Goal: Task Accomplishment & Management: Manage account settings

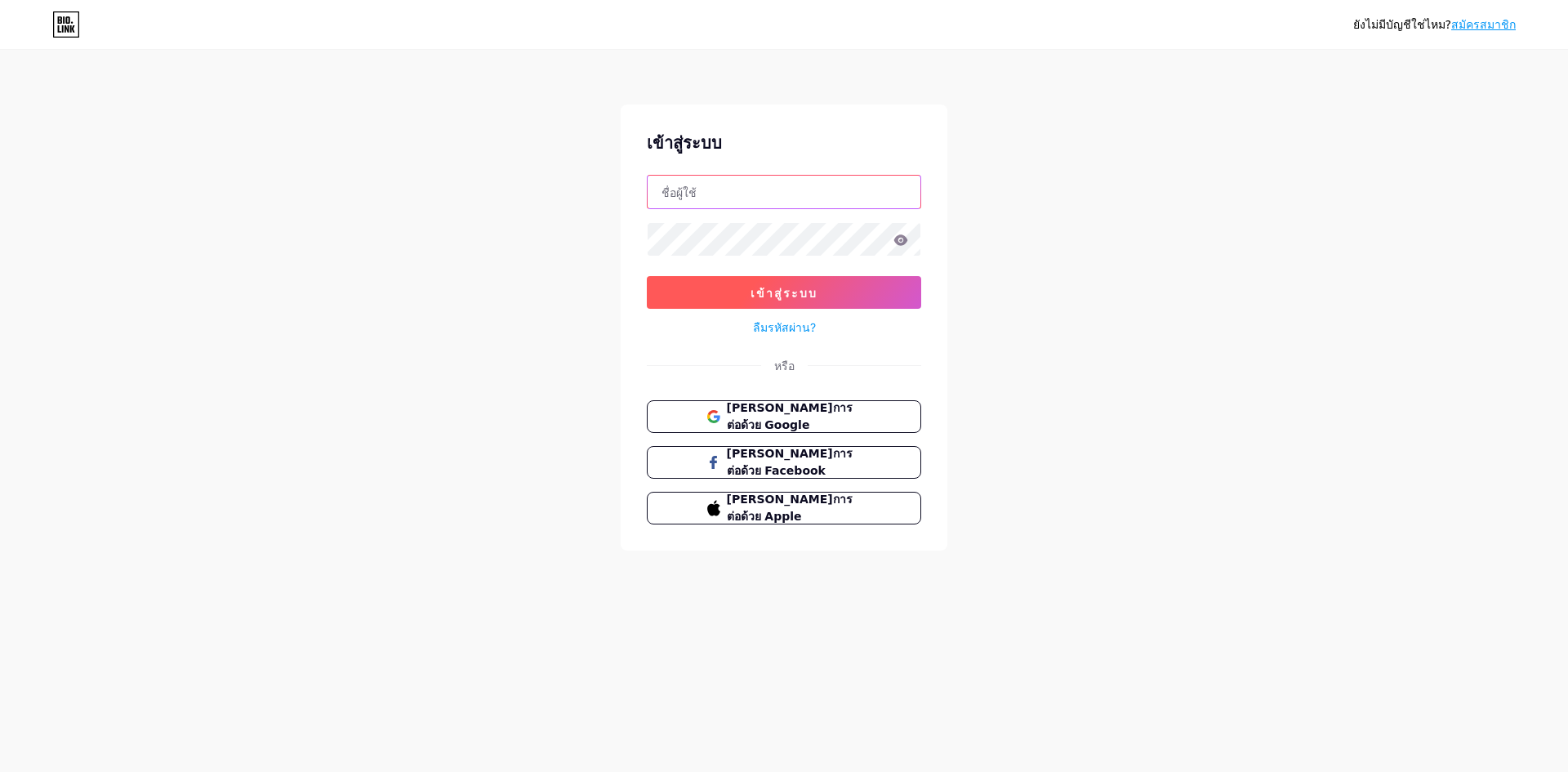
type input "[EMAIL_ADDRESS][DOMAIN_NAME]"
click at [806, 284] on button "เข้าสู่ระบบ" at bounding box center [784, 292] width 274 height 32
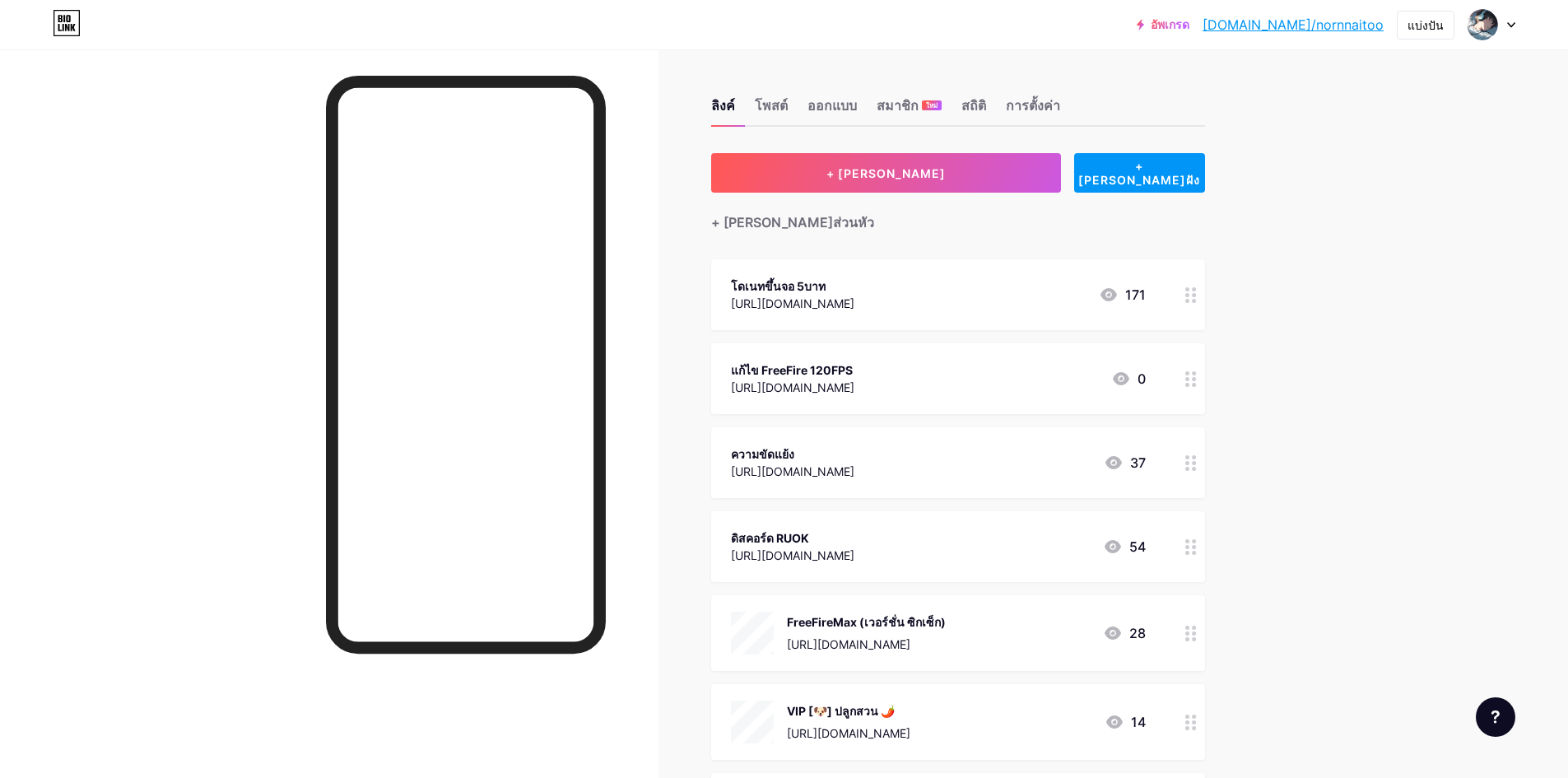
click at [797, 97] on div "ลิงค์ โพสต์ ออกแบบ สมาชิก ใหม่ สถิติ การตั้งค่า" at bounding box center [958, 98] width 494 height 57
click at [986, 654] on div "FreeFireMax (เวอร์ชั่น ซิกเซ็ก) [URL][DOMAIN_NAME] 28" at bounding box center [958, 633] width 494 height 76
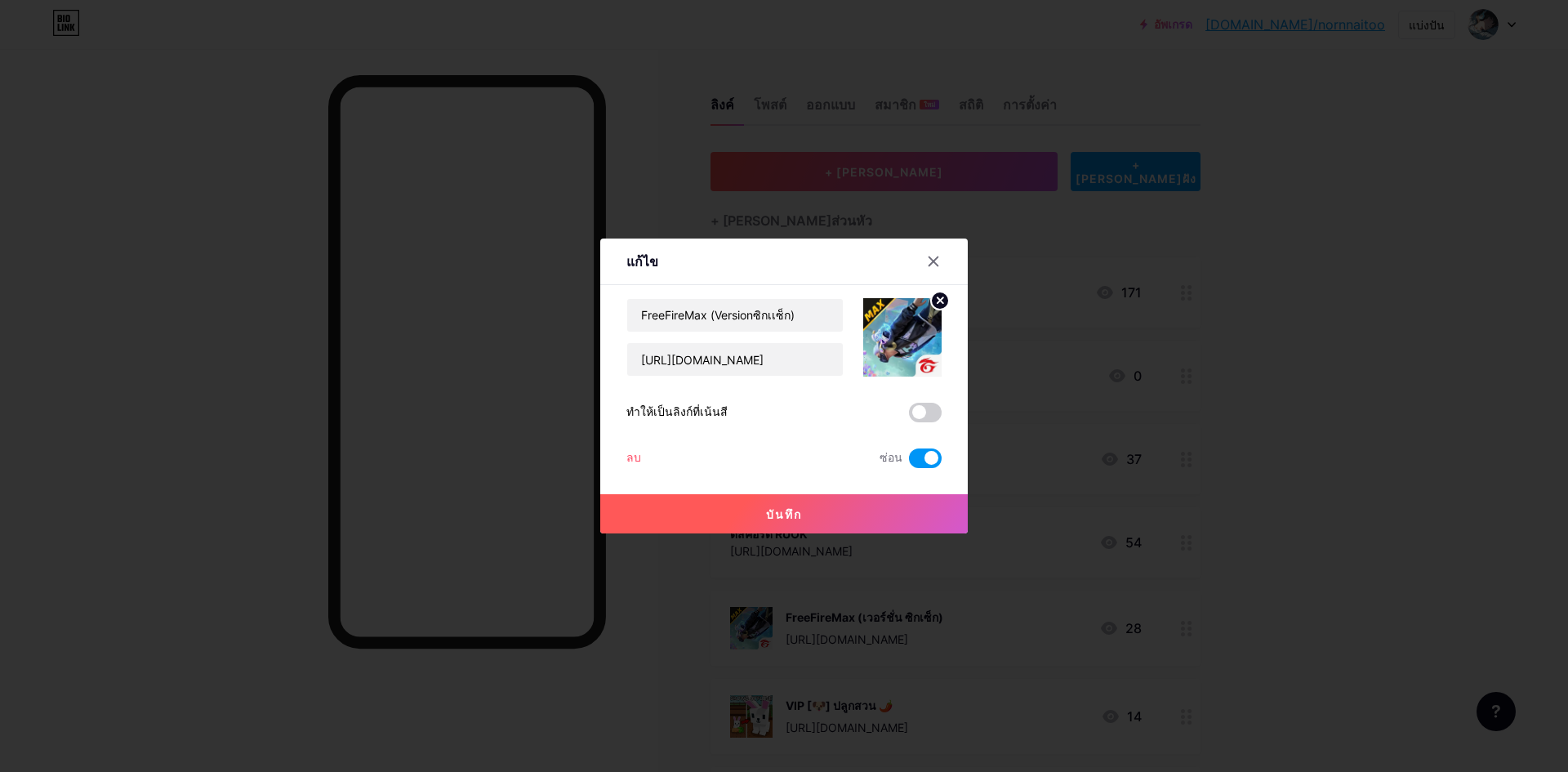
click at [920, 455] on span at bounding box center [925, 458] width 32 height 20
click at [909, 462] on input "checkbox" at bounding box center [909, 462] width 0 height 0
click at [879, 499] on button "บันทึก" at bounding box center [784, 513] width 368 height 39
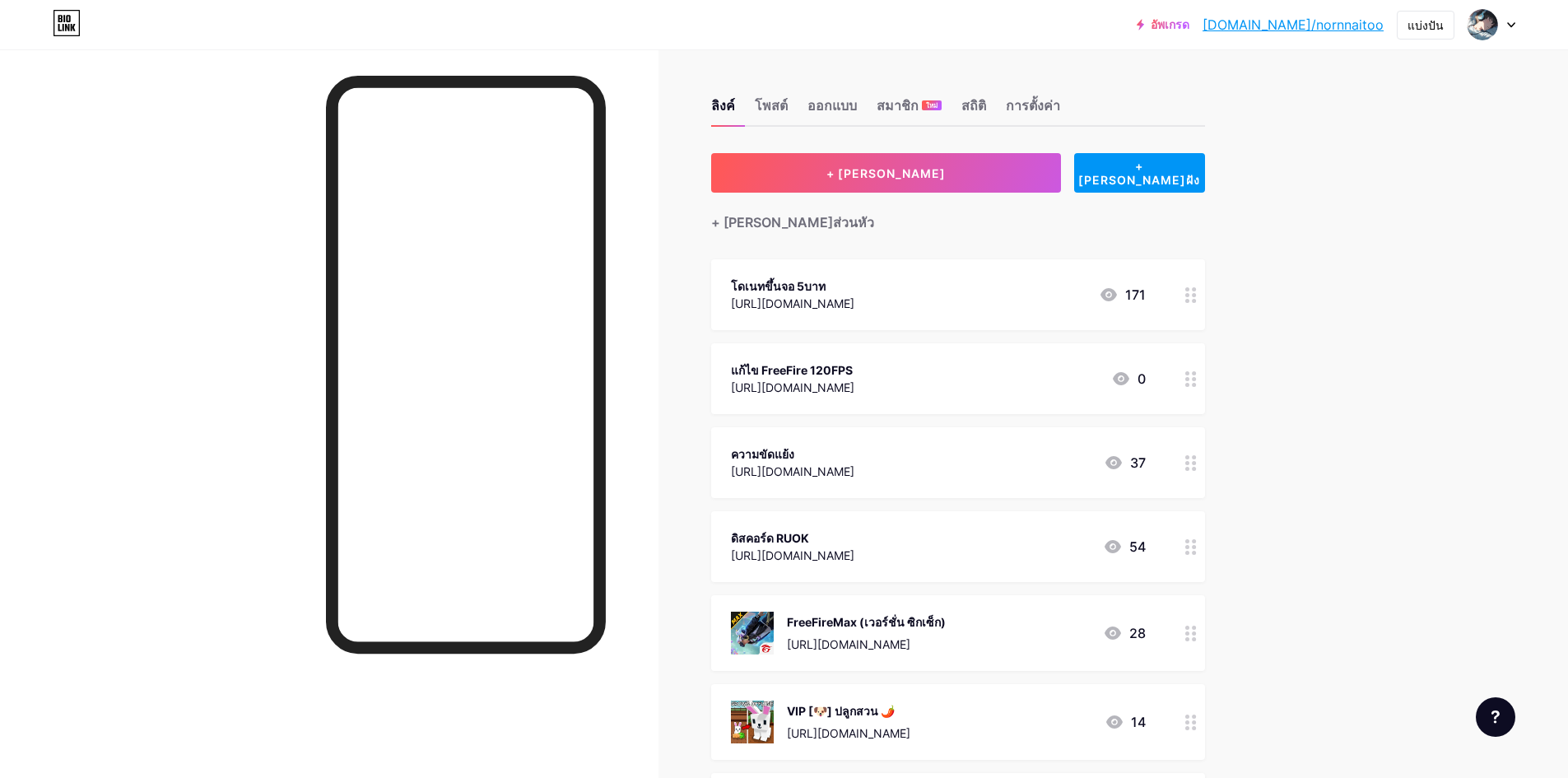
click at [940, 614] on font "FreeFireMax (เวอร์ชั่น ซิกเซ็ก)" at bounding box center [866, 621] width 159 height 14
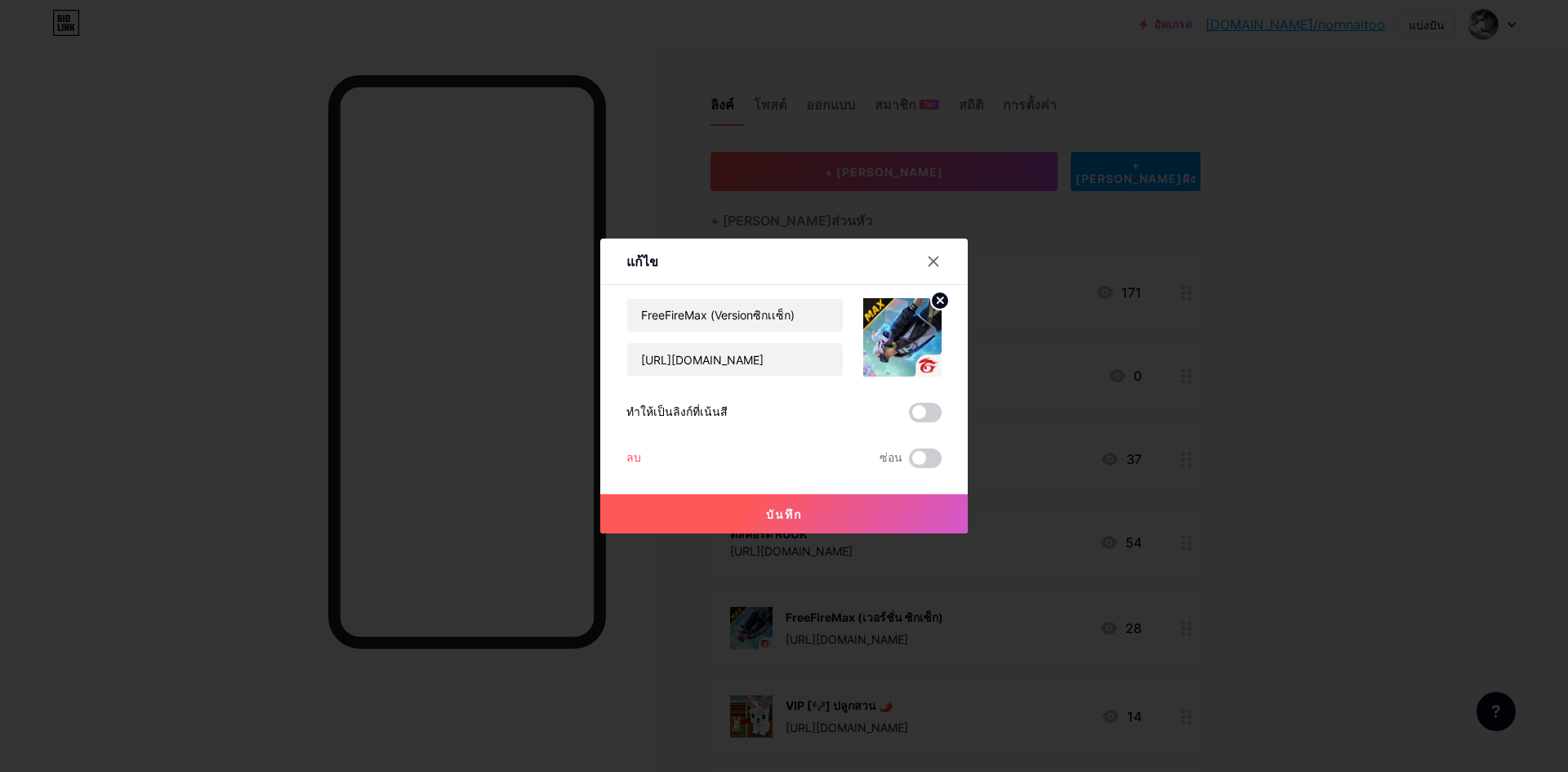
click at [913, 333] on img at bounding box center [902, 337] width 79 height 79
click at [937, 300] on circle at bounding box center [939, 300] width 18 height 18
click at [918, 318] on div "รูปภาพ" at bounding box center [902, 337] width 79 height 79
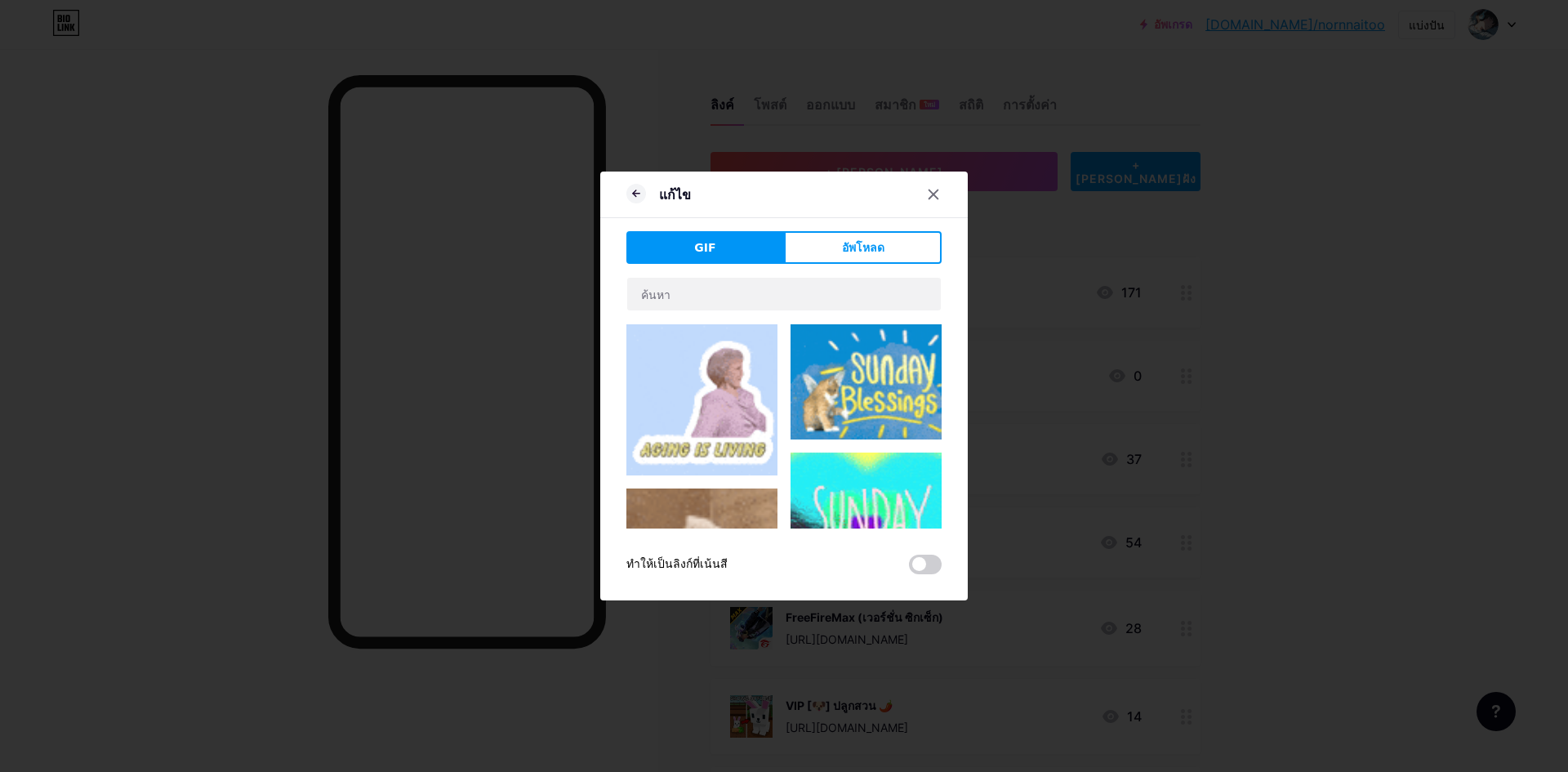
click at [798, 255] on button "อัพโหลด" at bounding box center [863, 247] width 158 height 32
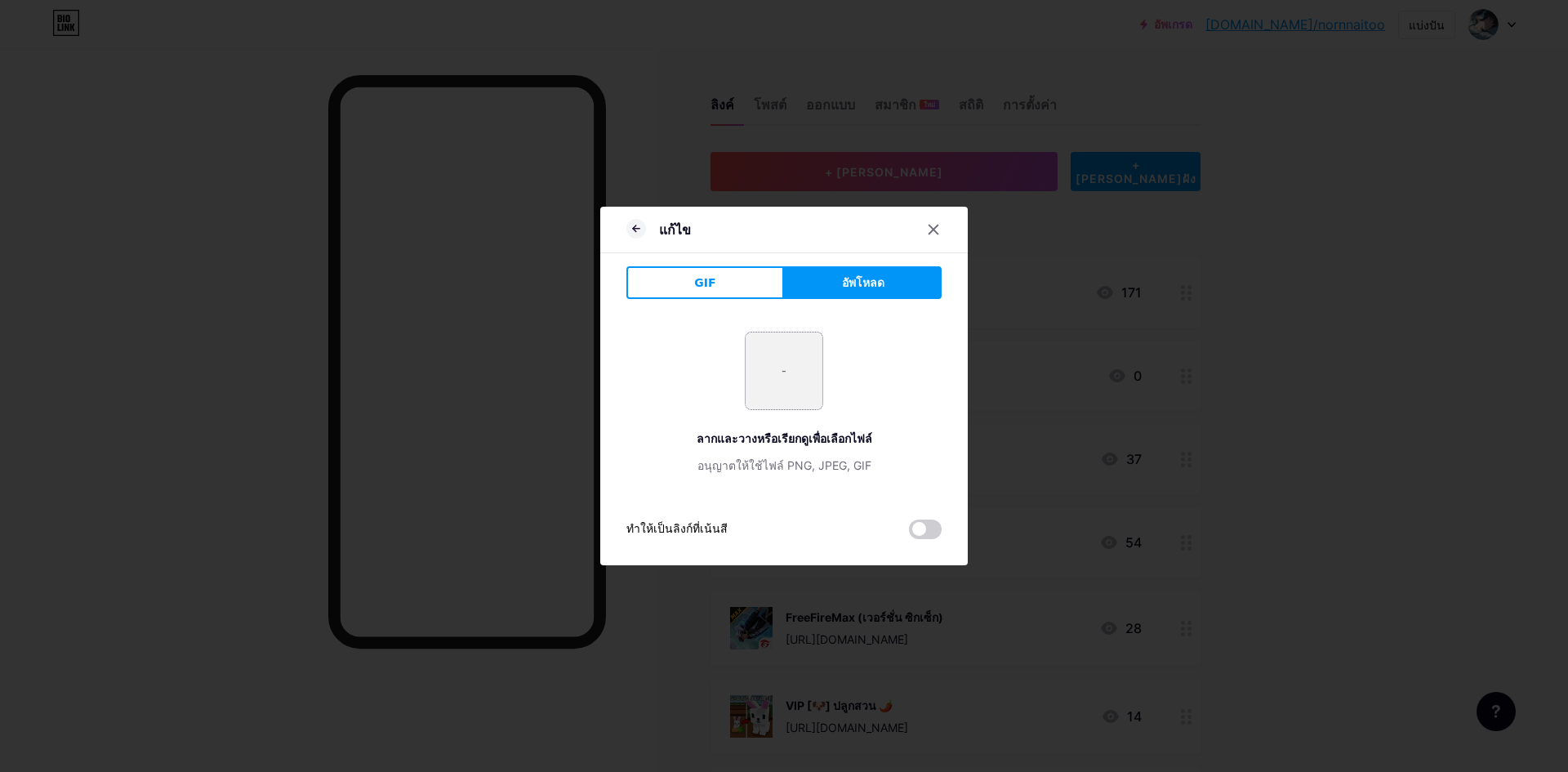
click at [779, 348] on input "file" at bounding box center [784, 370] width 77 height 77
type input "C:\fakepath\images.jfif"
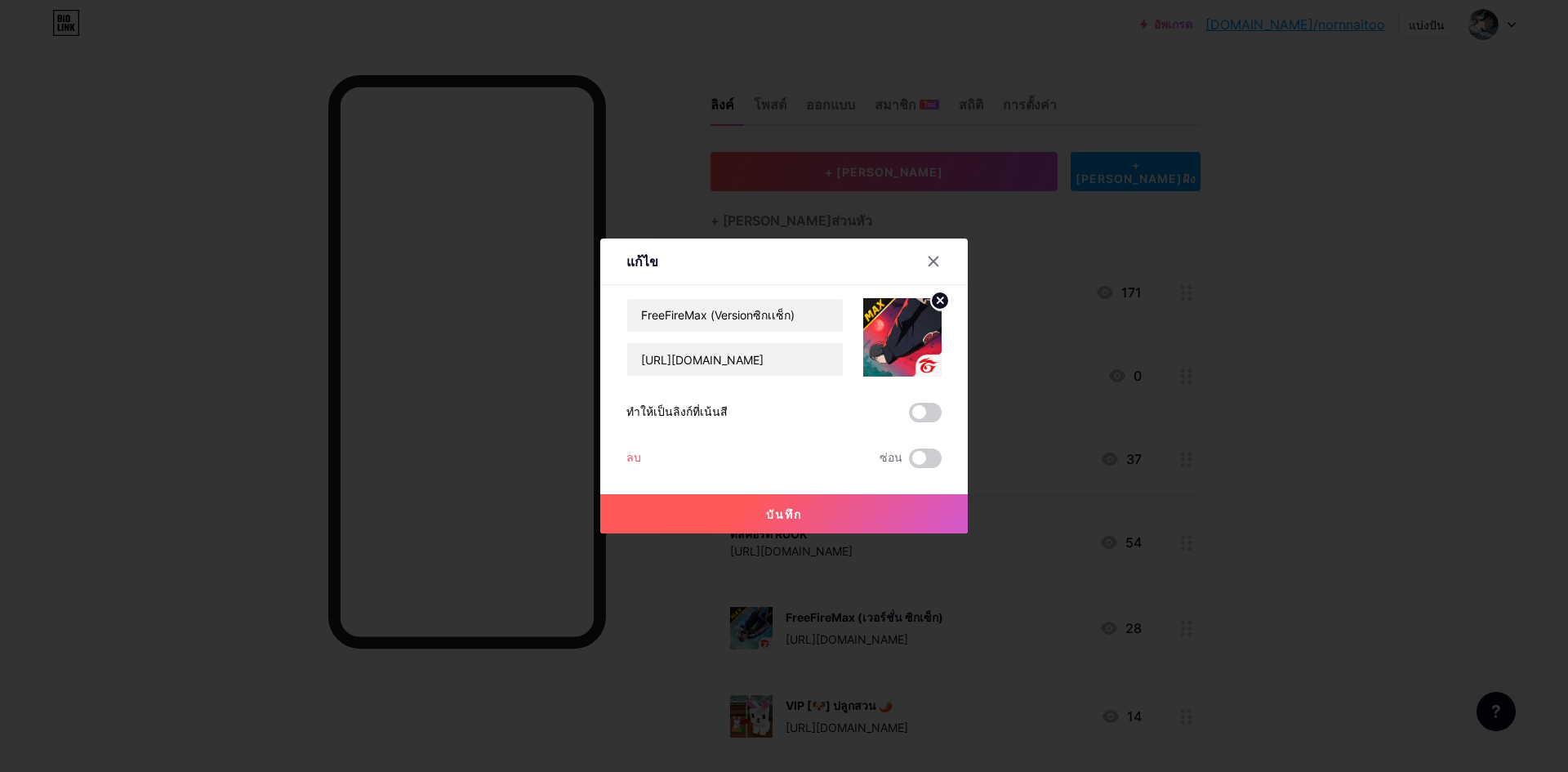
click at [860, 512] on button "บันทึก" at bounding box center [784, 513] width 368 height 39
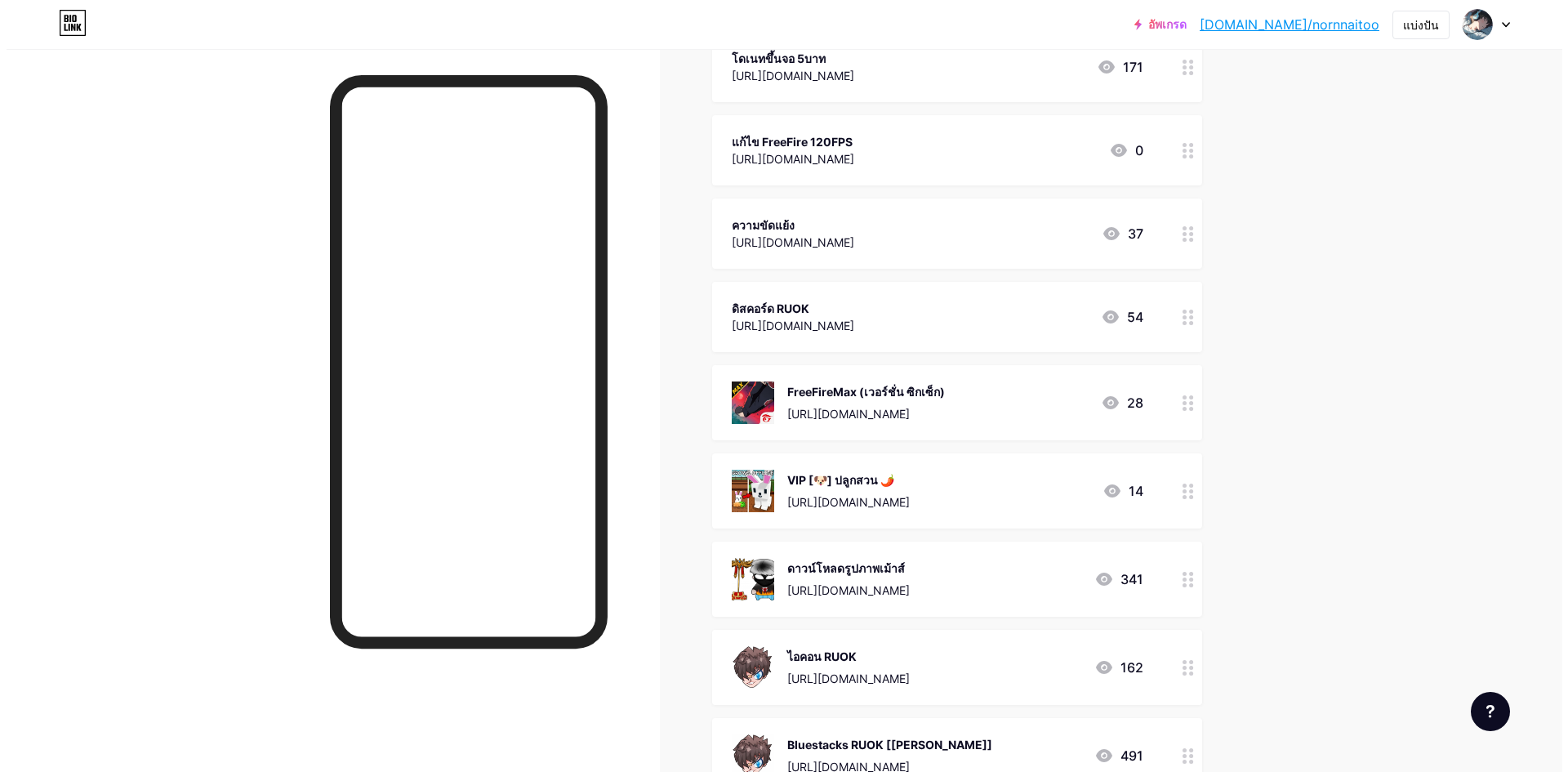
scroll to position [245, 0]
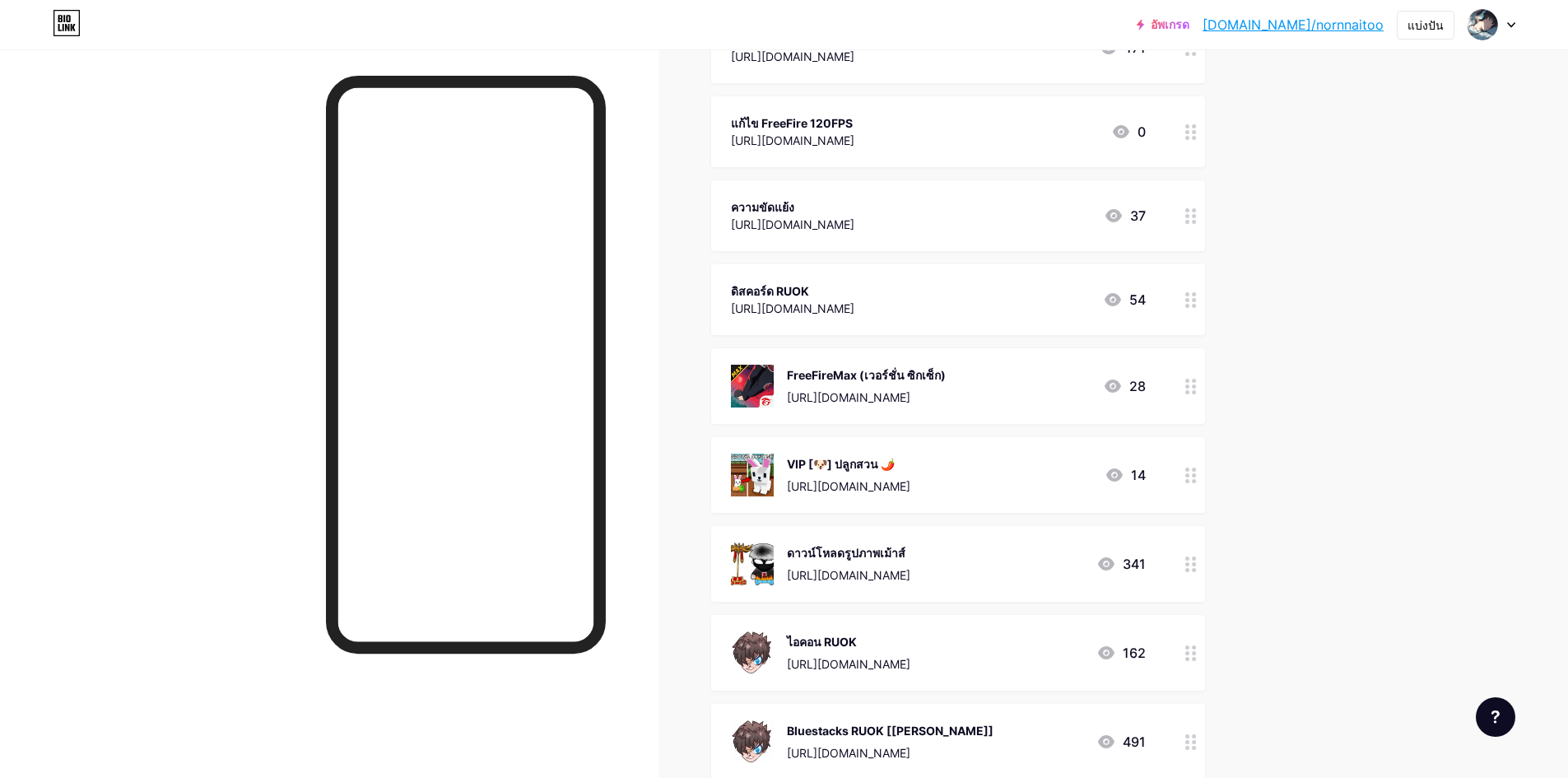
click at [848, 726] on font "Bluestacks RUOK [[PERSON_NAME]]" at bounding box center [890, 730] width 207 height 14
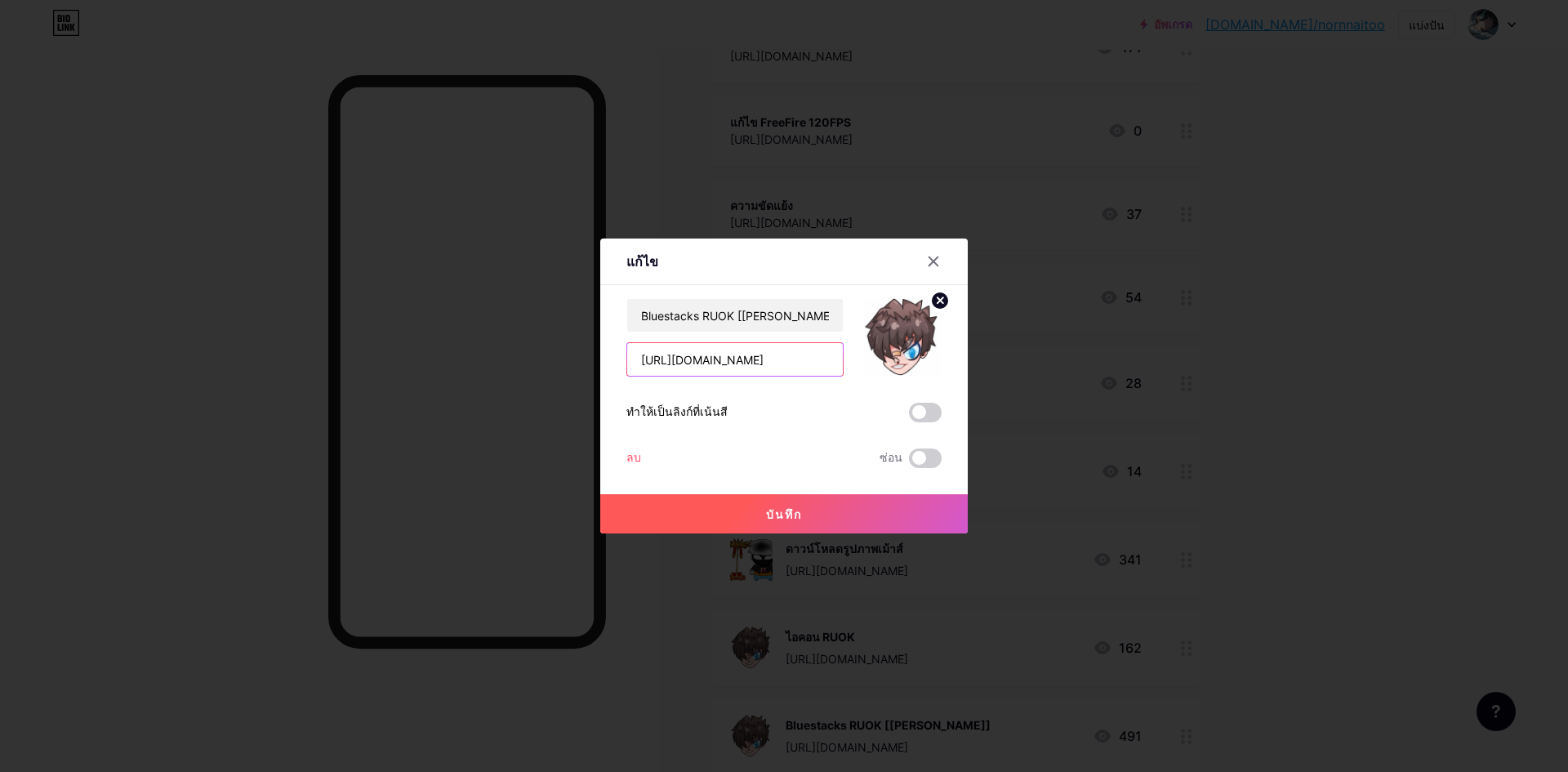
click at [754, 353] on input "[URL][DOMAIN_NAME]" at bounding box center [734, 359] width 216 height 32
paste input "5DfJ0RK97lAMasBb_IC-_enMUhyr65_e"
type input "[URL][DOMAIN_NAME]"
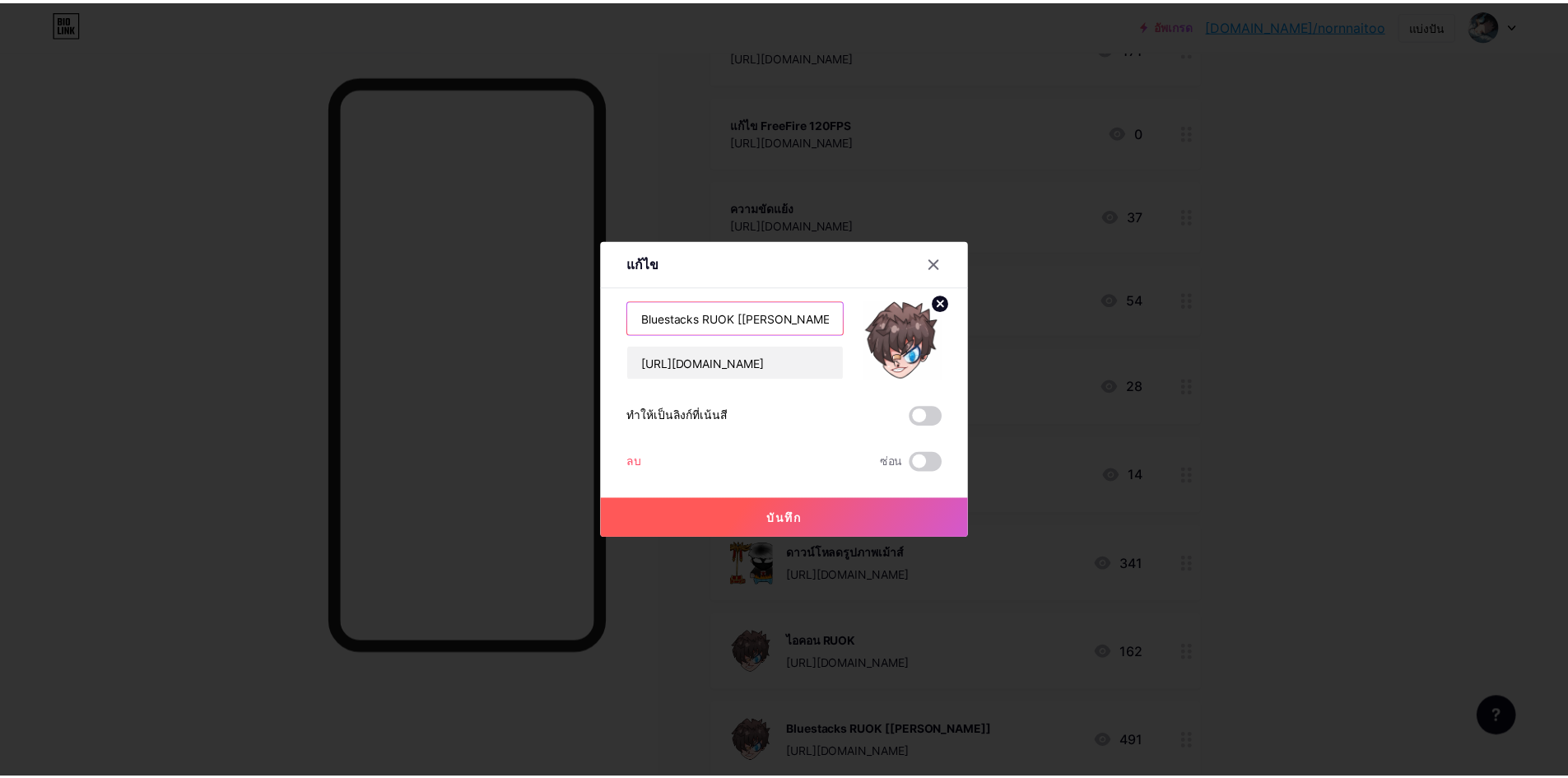
scroll to position [0, 0]
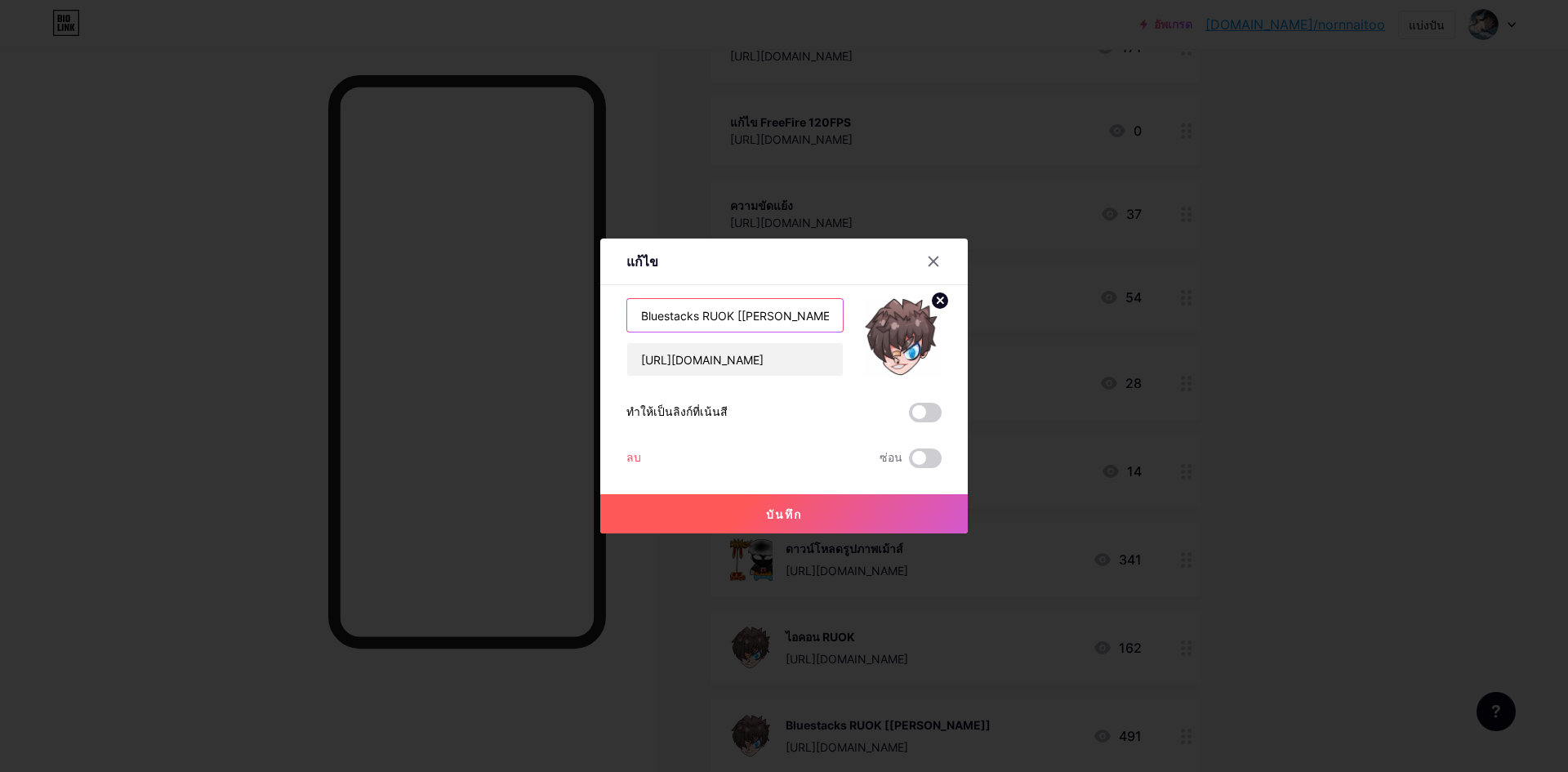
click at [729, 316] on input "Bluestacks RUOK [[PERSON_NAME]]" at bounding box center [734, 315] width 216 height 32
click at [862, 504] on button "บันทึก" at bounding box center [784, 513] width 368 height 39
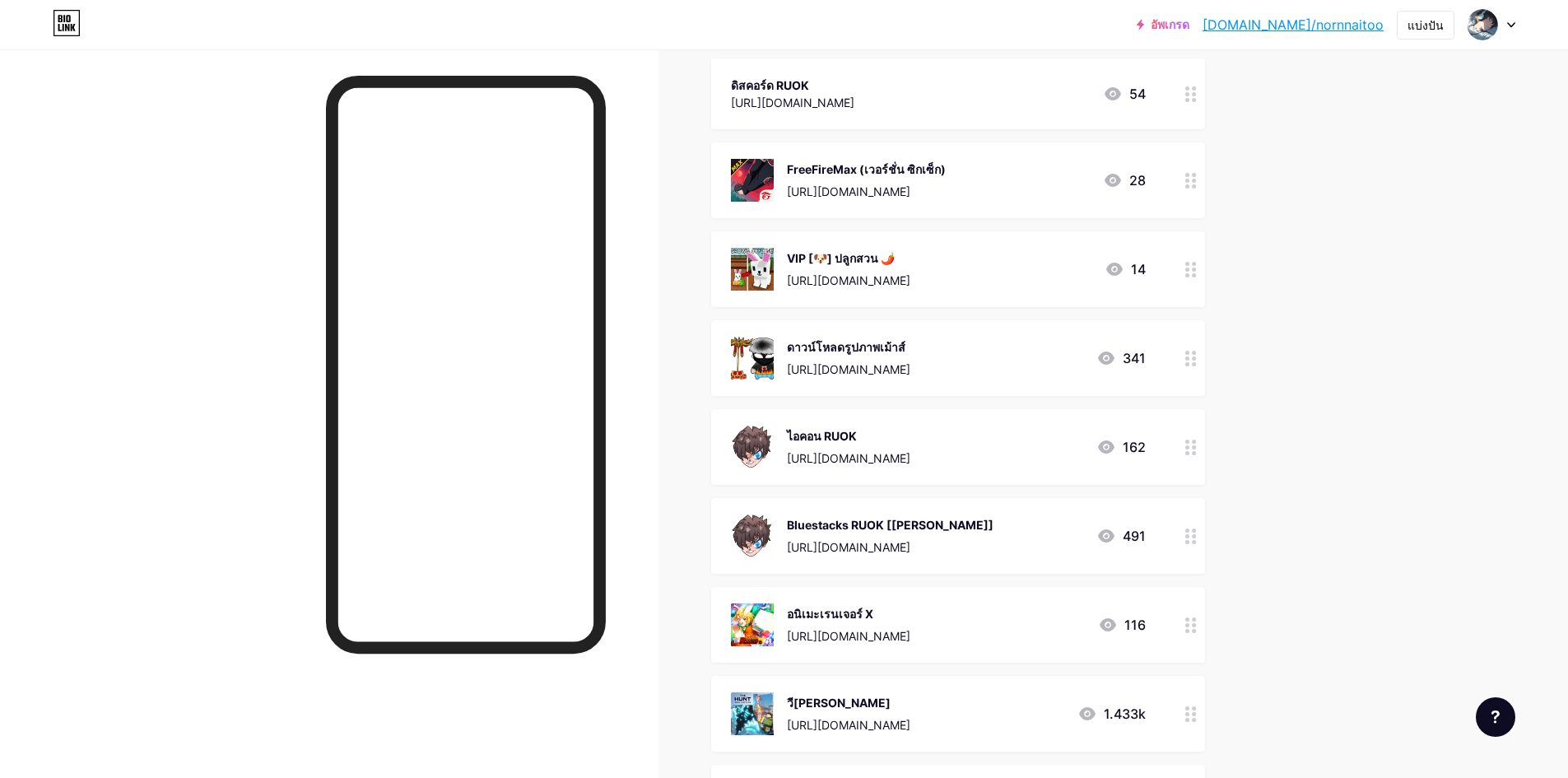
scroll to position [494, 0]
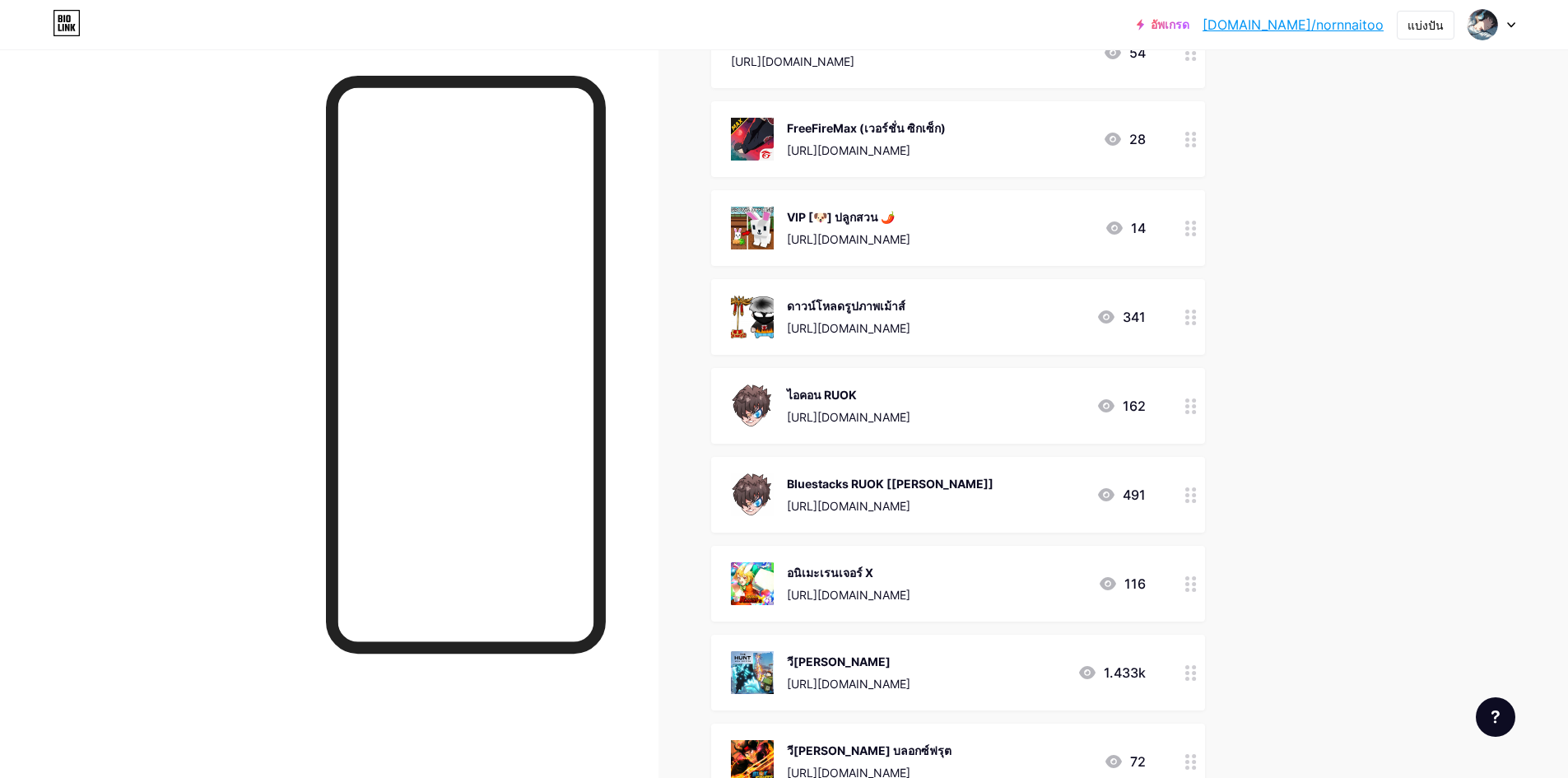
click at [930, 481] on font "Bluestacks RUOK [[PERSON_NAME]]" at bounding box center [890, 483] width 207 height 14
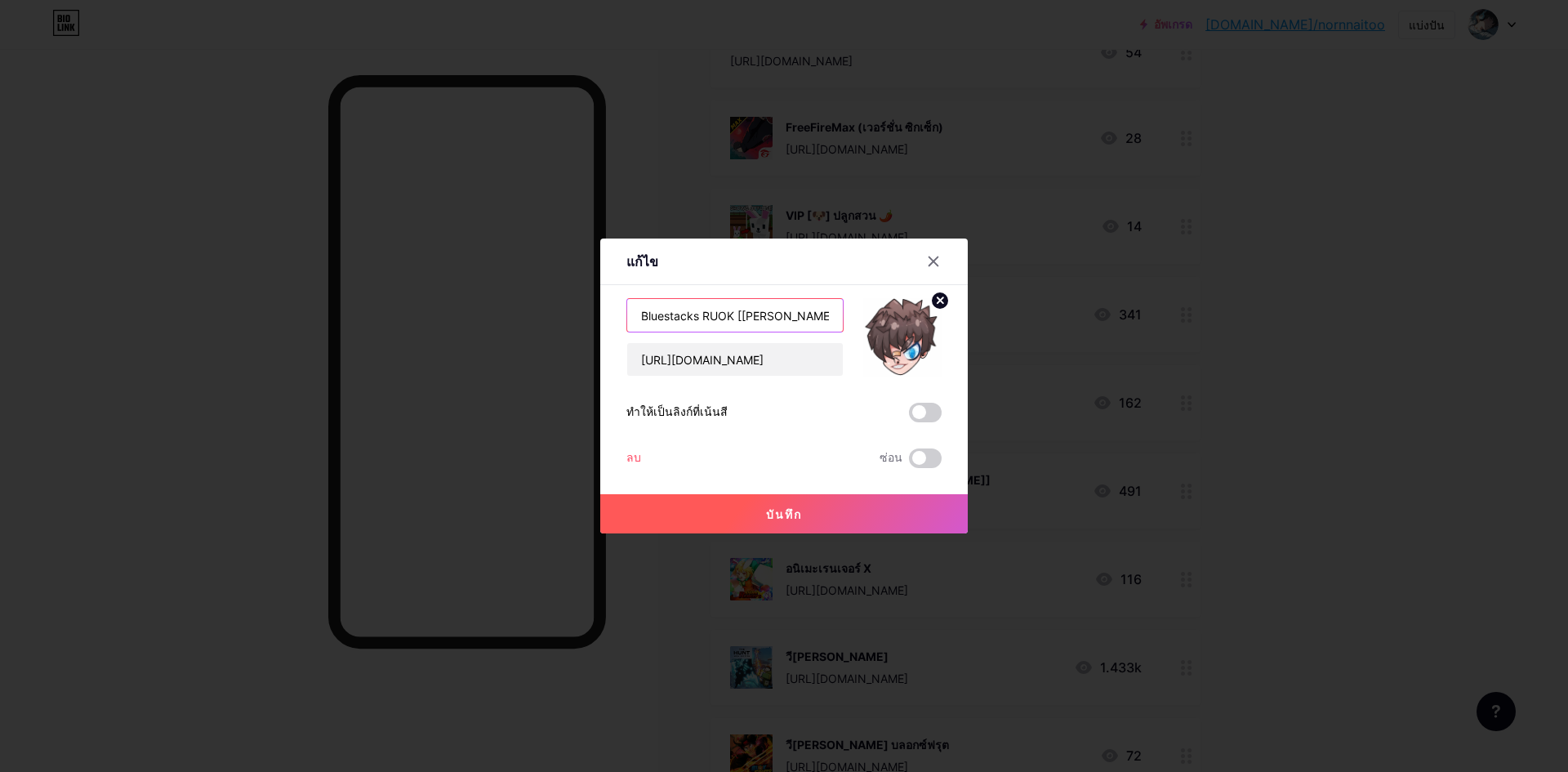
click at [820, 315] on input "Bluestacks RUOK [[PERSON_NAME]]" at bounding box center [734, 315] width 216 height 32
click at [930, 257] on icon at bounding box center [934, 261] width 13 height 13
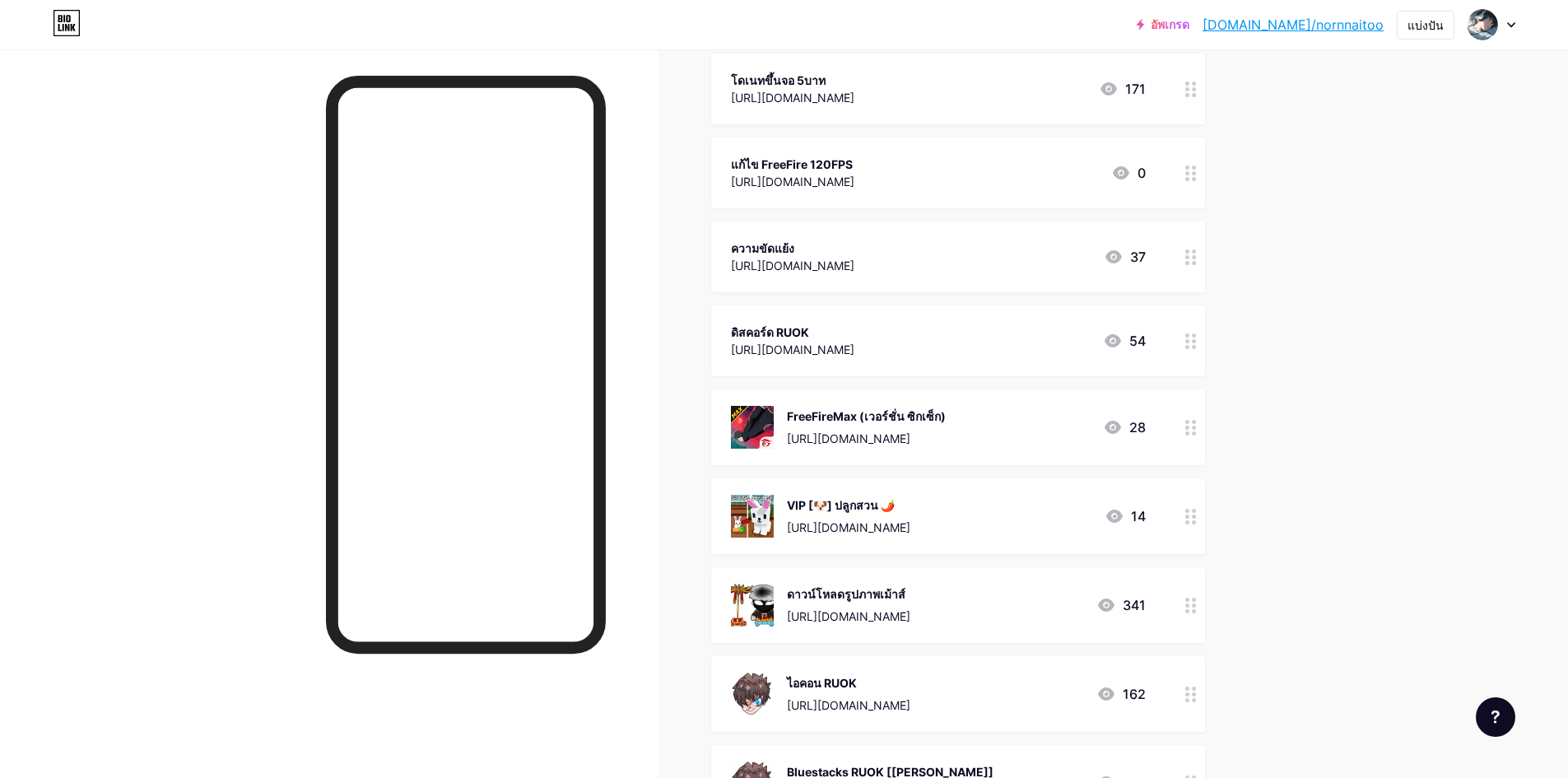
scroll to position [165, 0]
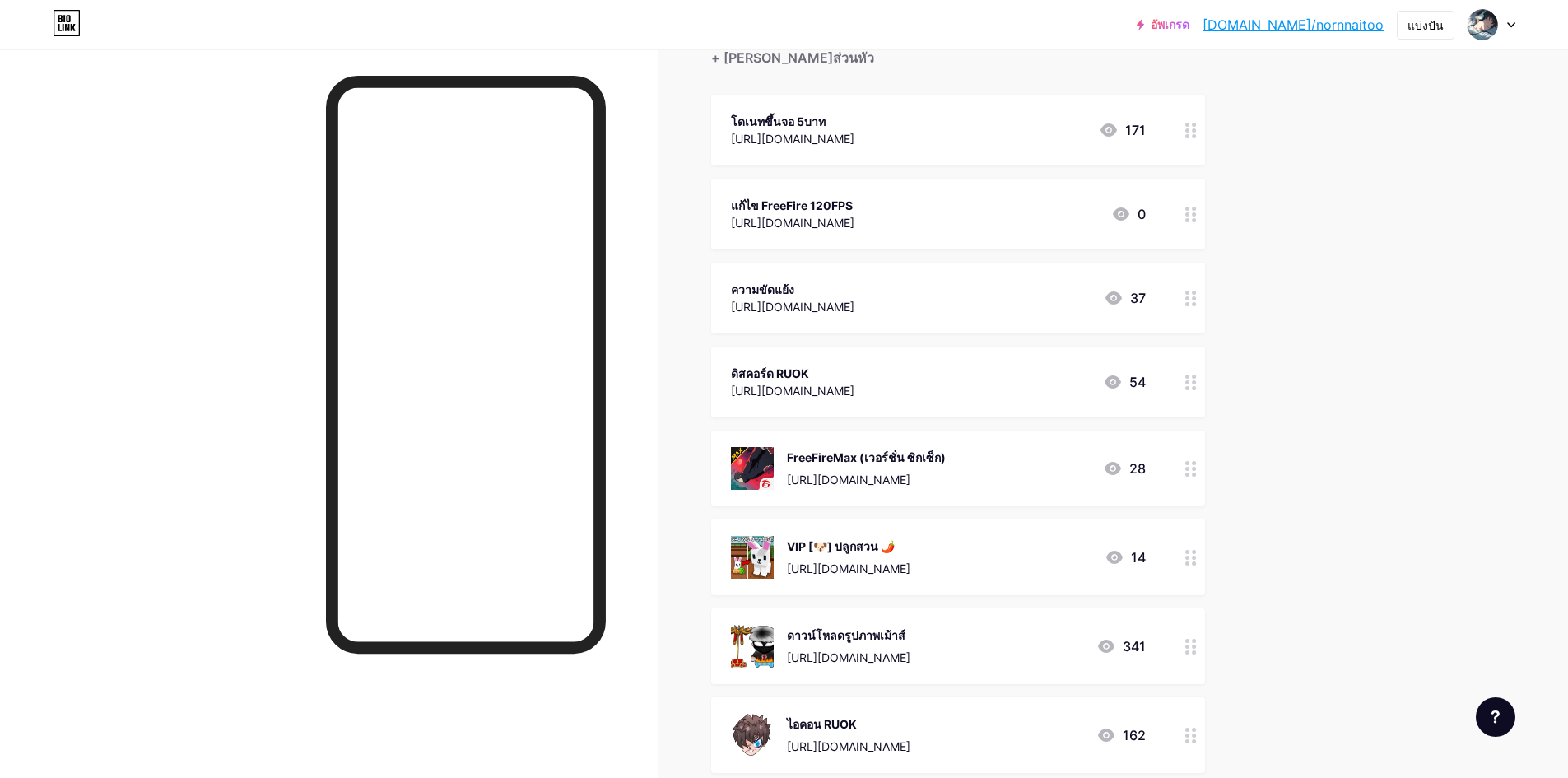
click at [843, 227] on font "[URL][DOMAIN_NAME]" at bounding box center [793, 222] width 123 height 14
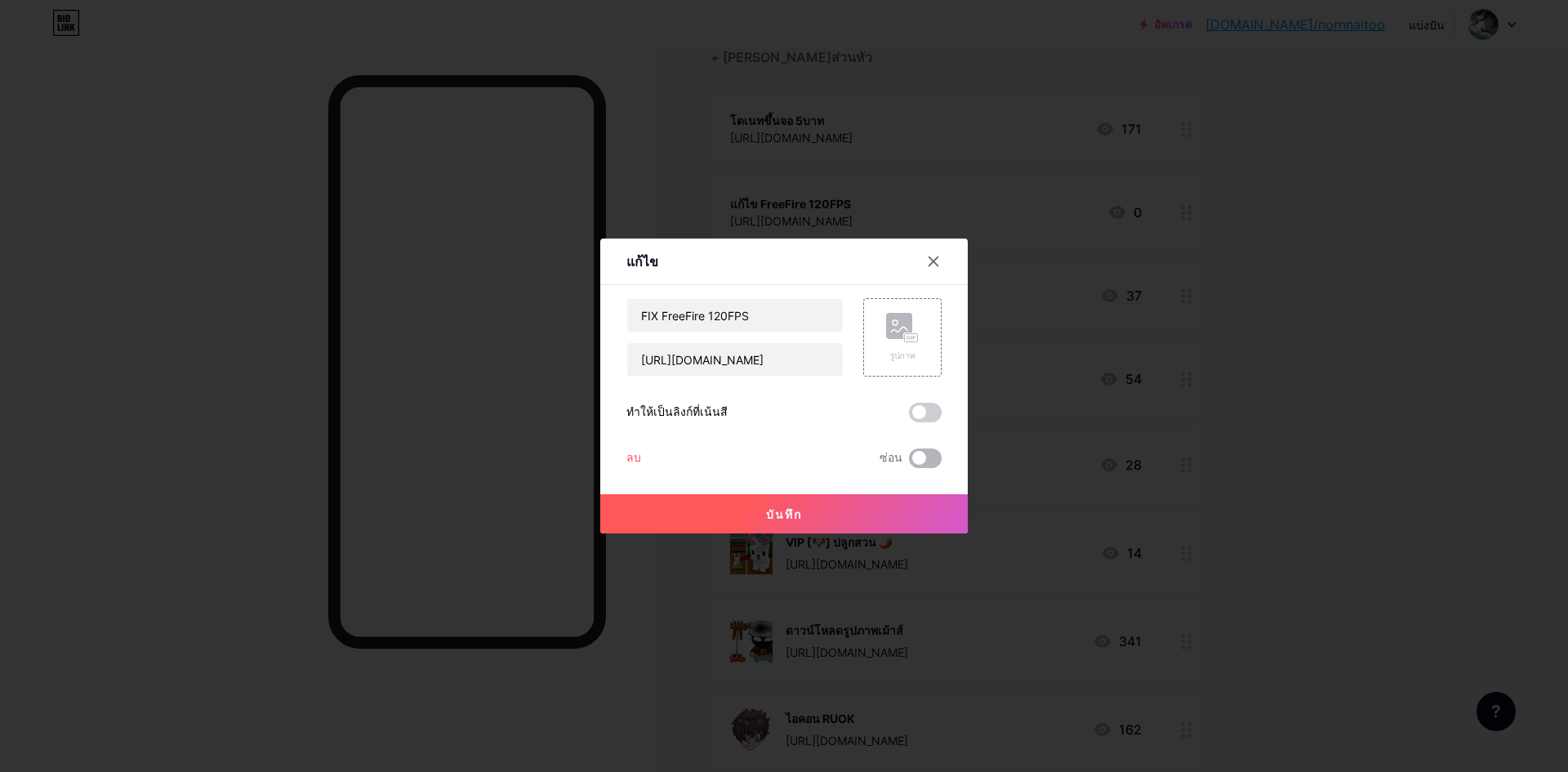
click at [917, 460] on span at bounding box center [925, 458] width 32 height 20
click at [909, 462] on input "checkbox" at bounding box center [909, 462] width 0 height 0
click at [817, 520] on button "บันทึก" at bounding box center [784, 513] width 368 height 39
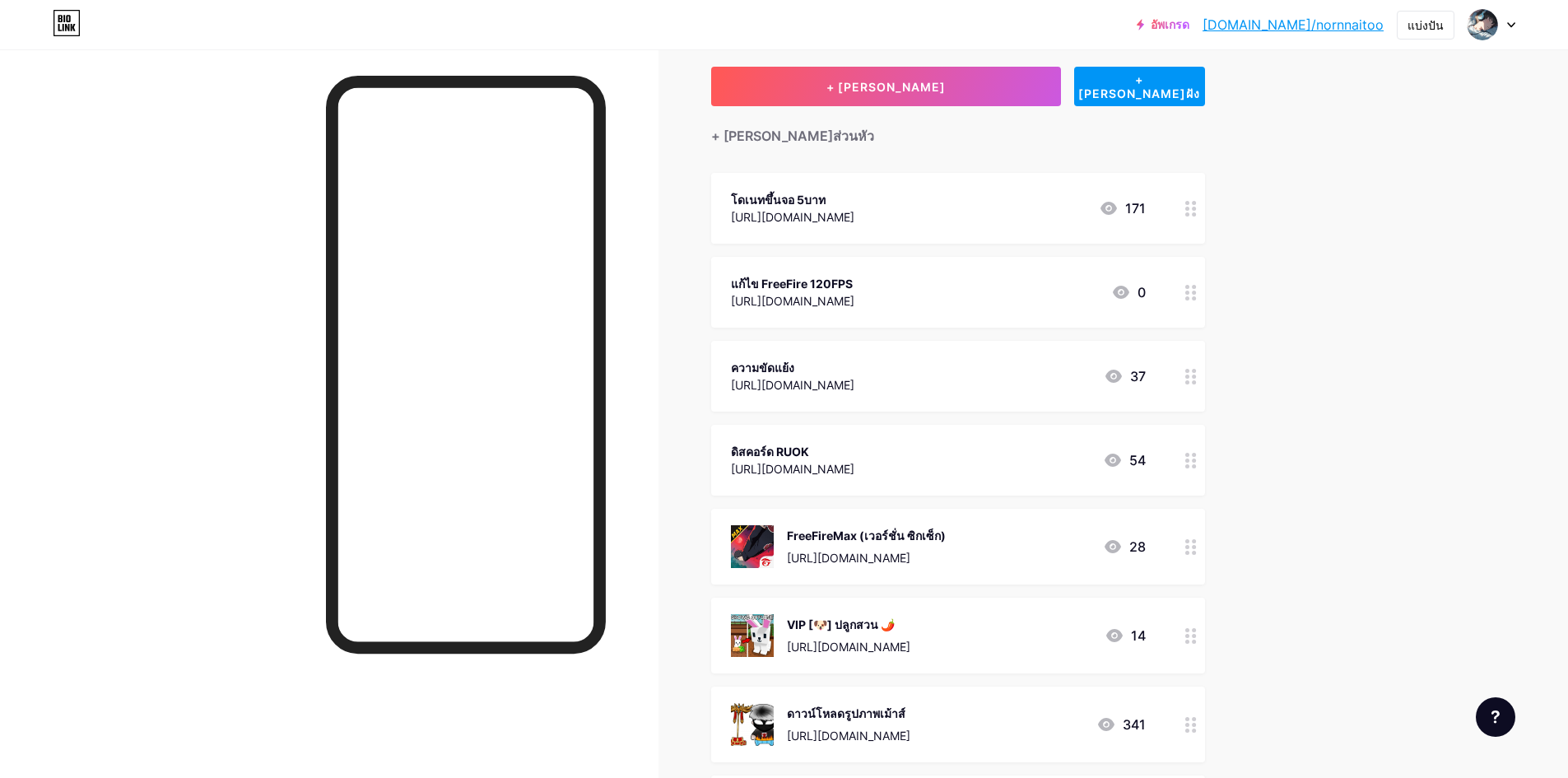
scroll to position [64, 0]
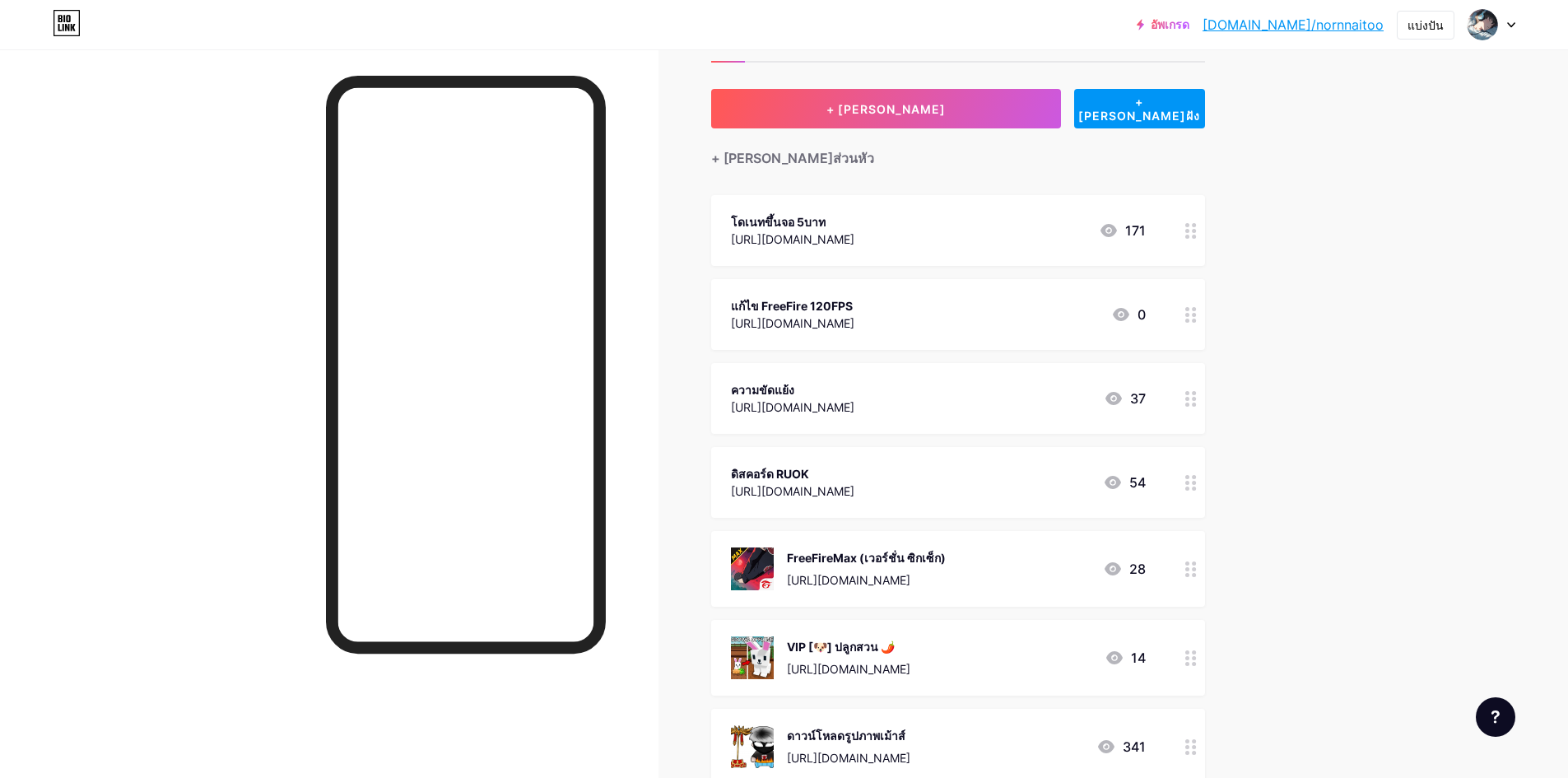
click at [939, 561] on font "FreeFireMax (เวอร์ชั่น ซิกเซ็ก)" at bounding box center [866, 557] width 159 height 14
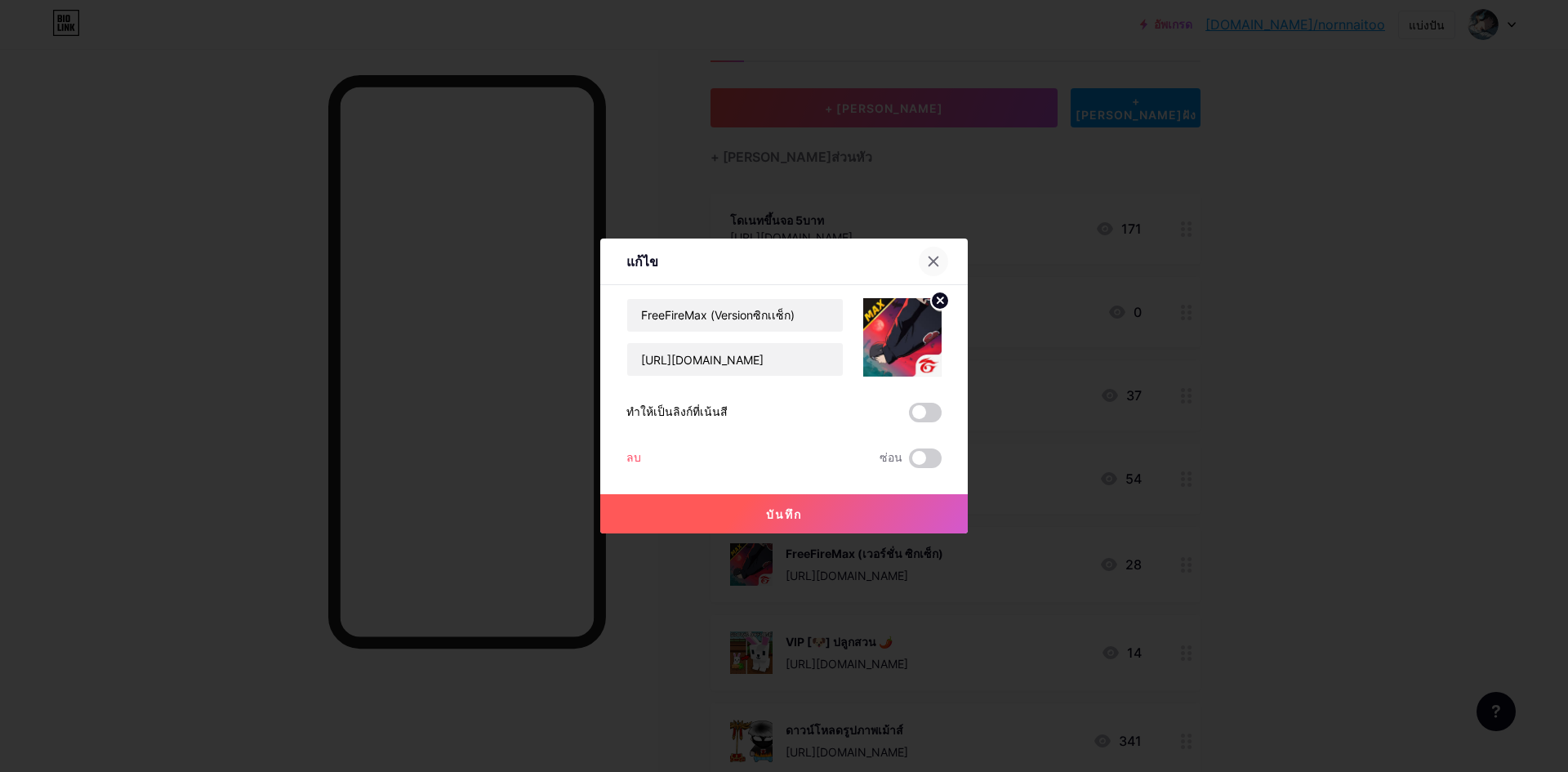
click at [927, 253] on div at bounding box center [934, 261] width 29 height 29
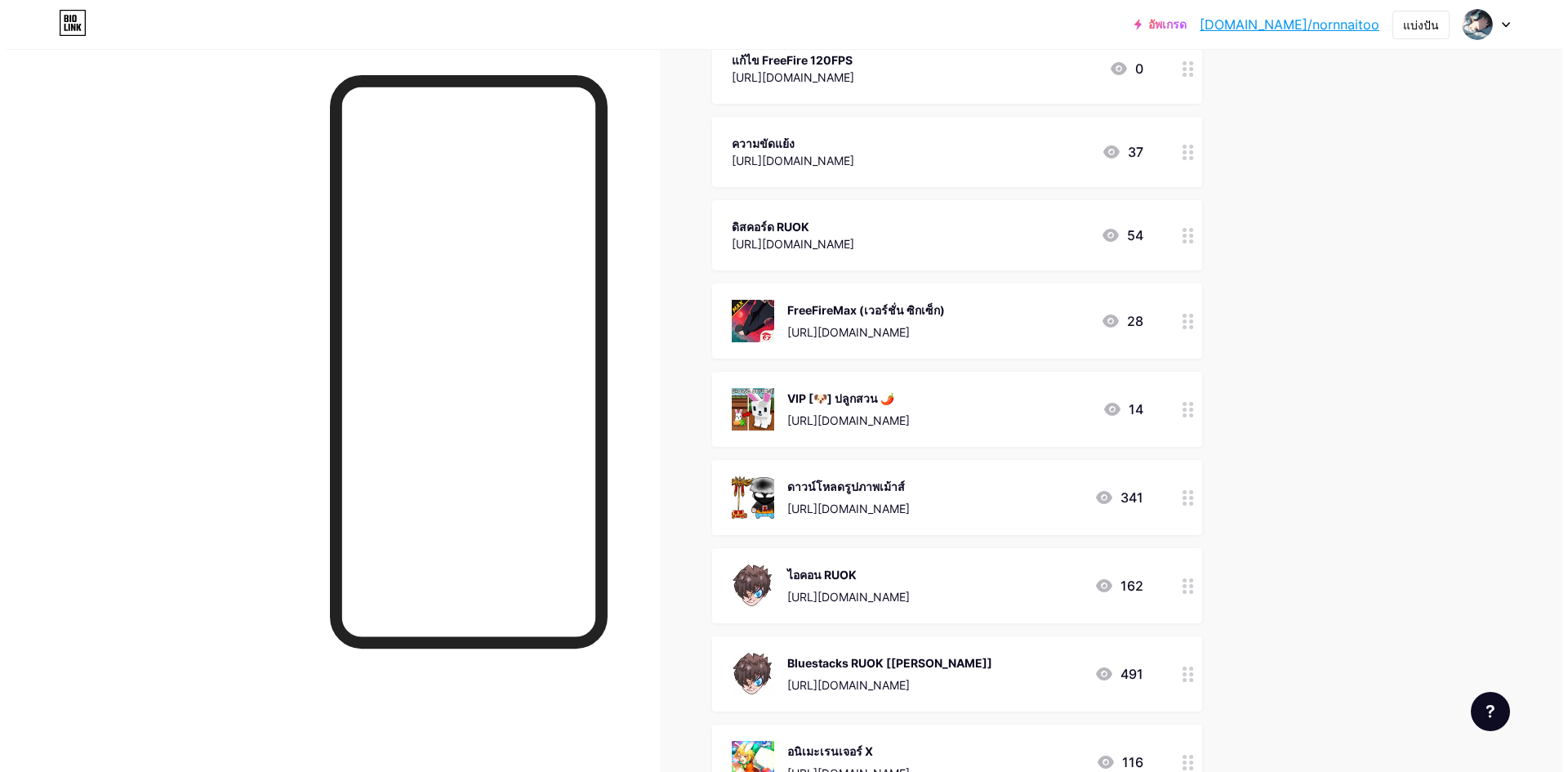
scroll to position [309, 0]
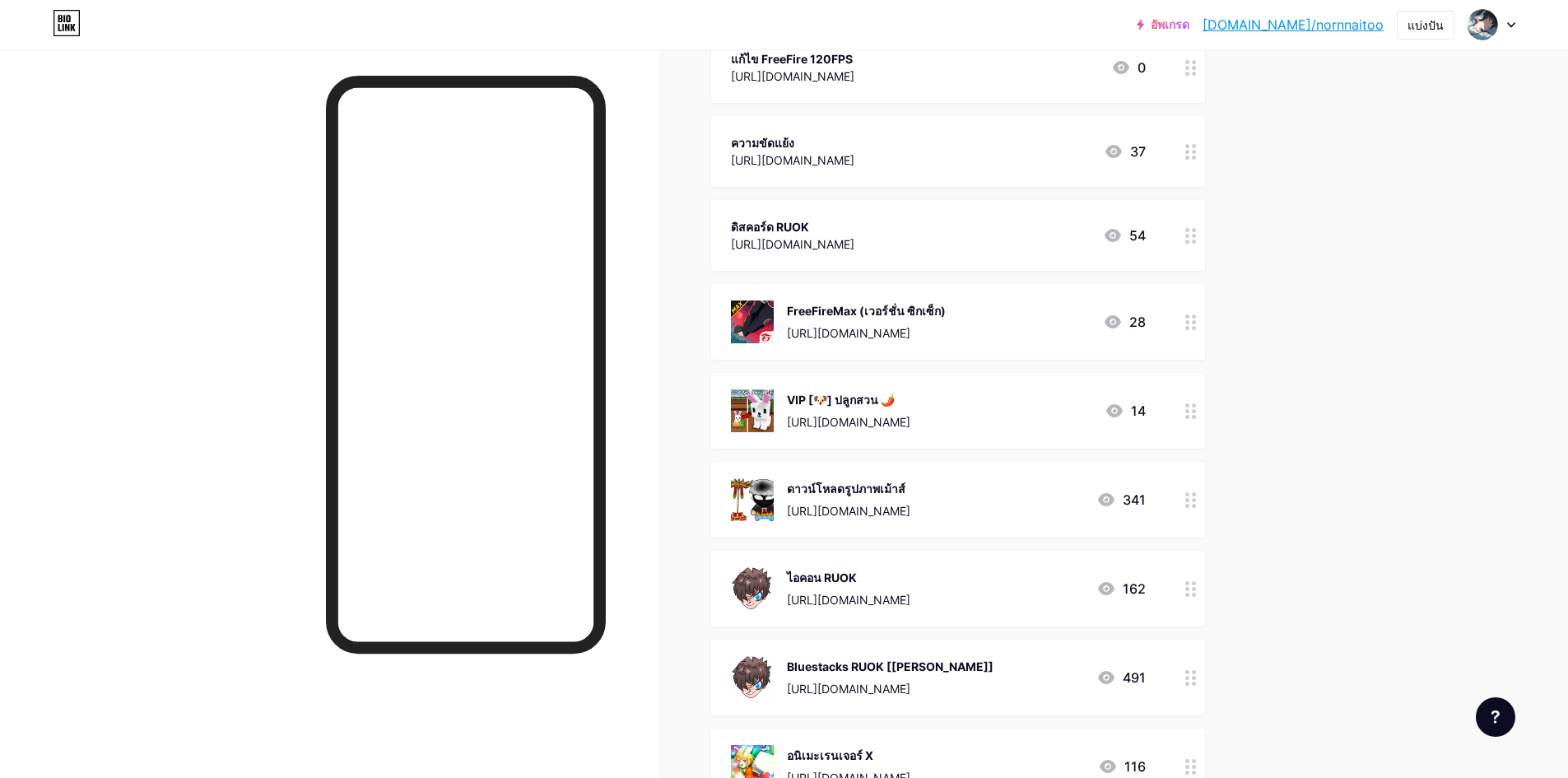
click at [862, 663] on font "Bluestacks RUOK [[PERSON_NAME]]" at bounding box center [890, 666] width 207 height 14
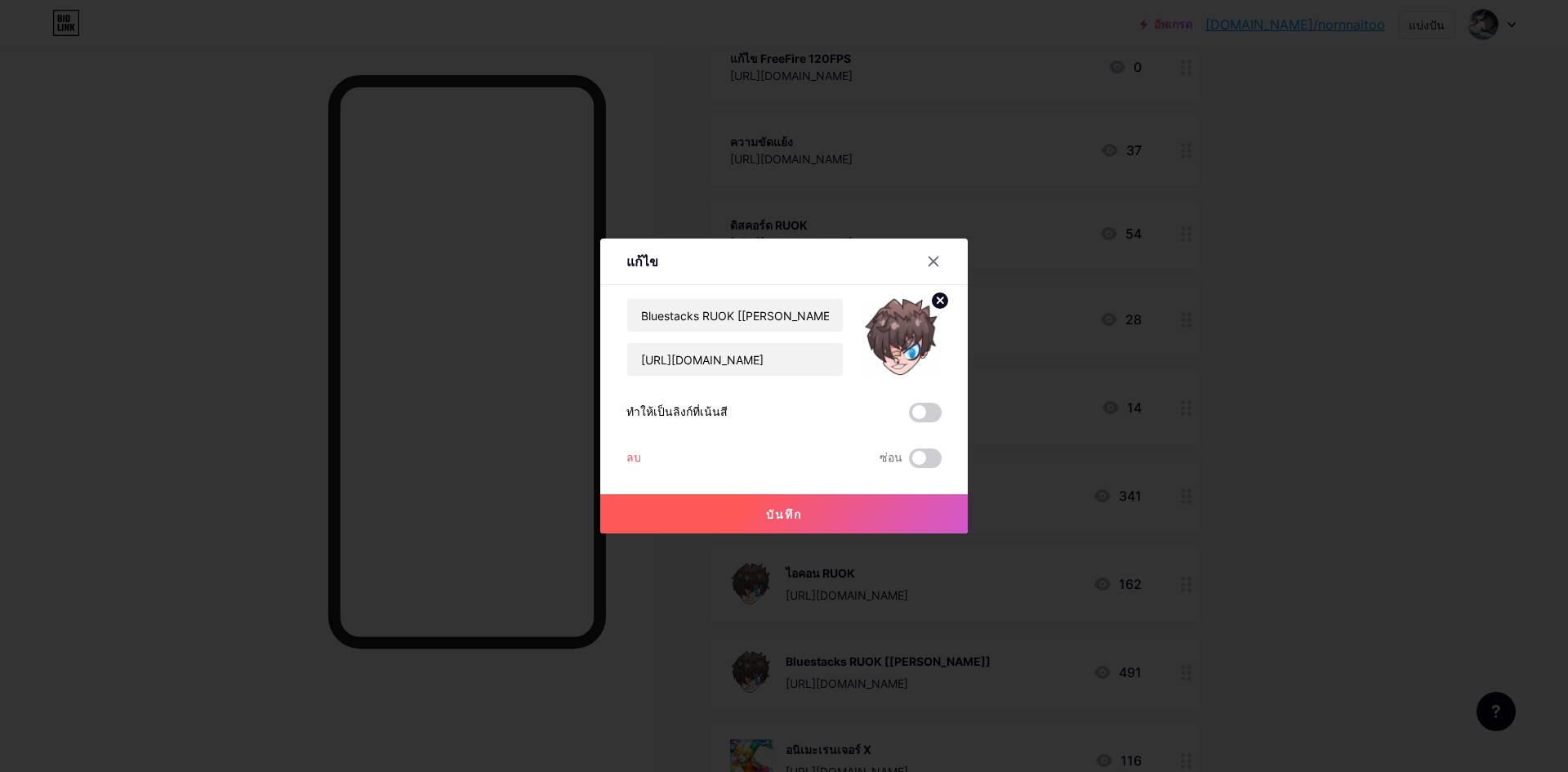
click at [674, 341] on div "Bluestacks RUOK [[PERSON_NAME]] [URL][DOMAIN_NAME]" at bounding box center [735, 337] width 217 height 79
click at [684, 357] on input "[URL][DOMAIN_NAME]" at bounding box center [734, 359] width 216 height 32
click at [787, 522] on button "บันทึก" at bounding box center [784, 513] width 368 height 39
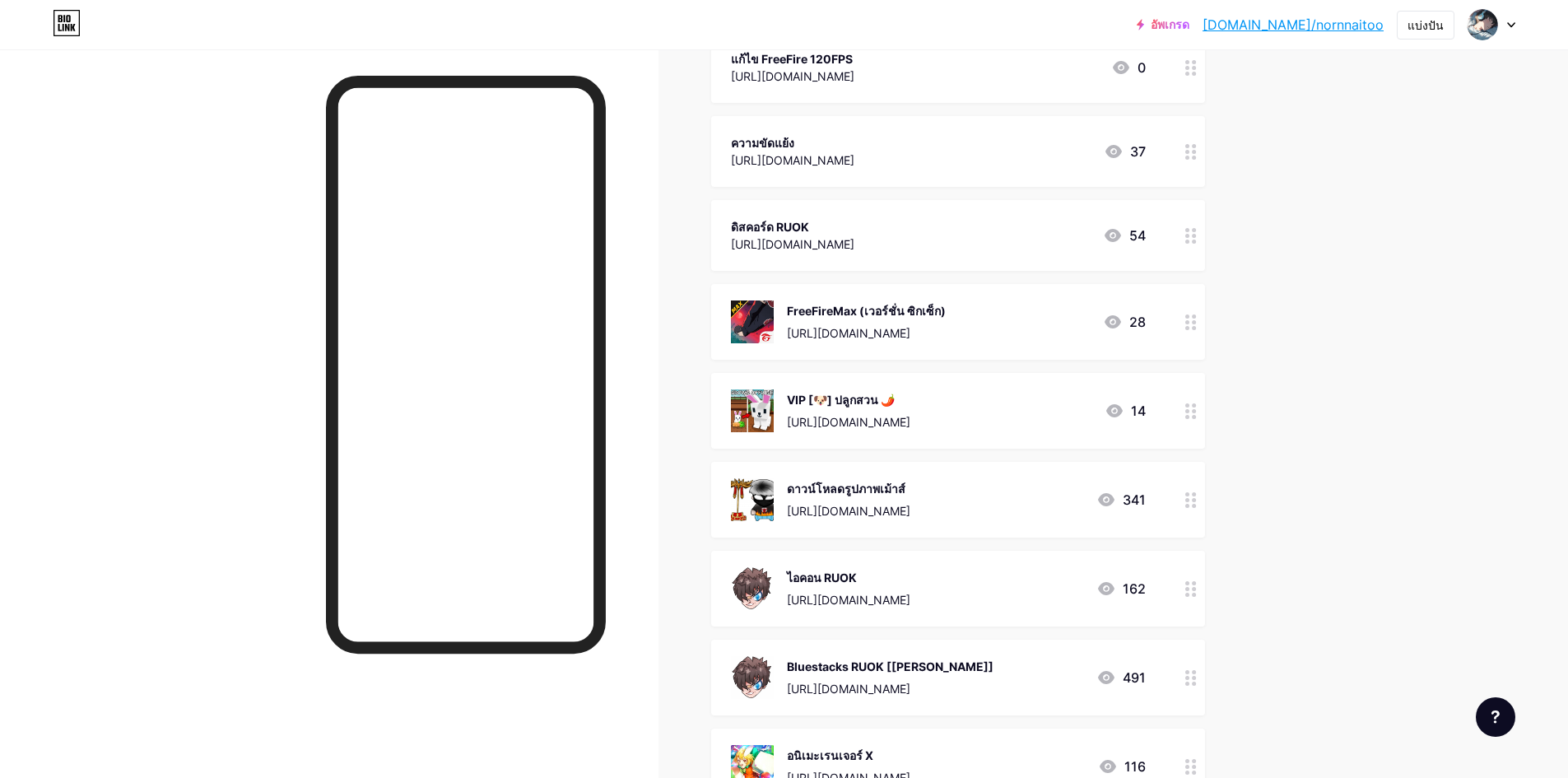
drag, startPoint x: 1171, startPoint y: 332, endPoint x: 1179, endPoint y: 332, distance: 8.0
click at [1179, 332] on div "FreeFireMax (เวอร์ชั่น ซิกเซ็ก) [URL][DOMAIN_NAME] 28" at bounding box center [958, 322] width 494 height 76
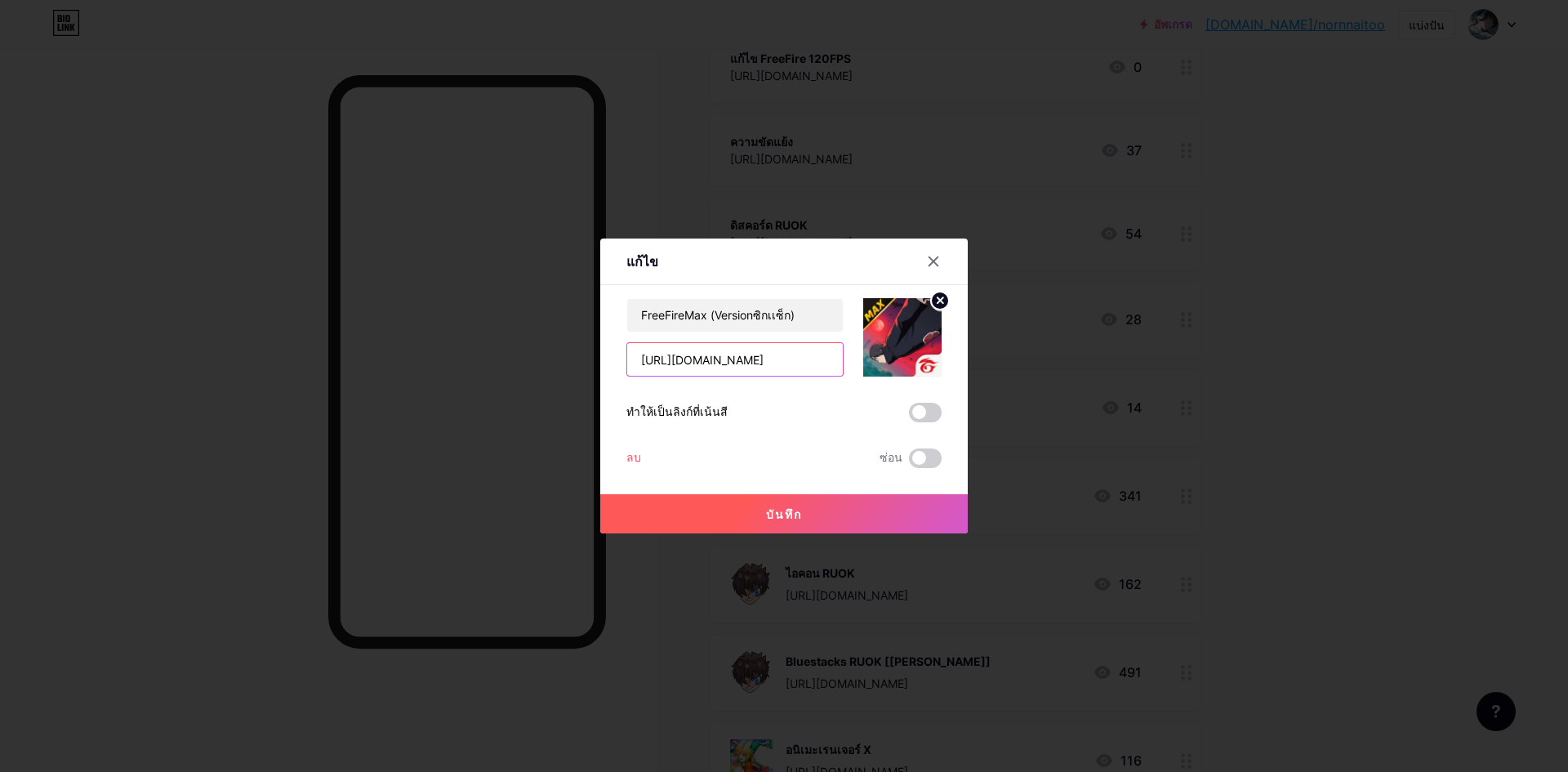
click at [747, 372] on input "[URL][DOMAIN_NAME]" at bounding box center [734, 359] width 216 height 32
paste input "[URL][DOMAIN_NAME]"
paste input "com/file/d/1cHDUcFuQxrilt2pgzvfpC-uynku7WBsw"
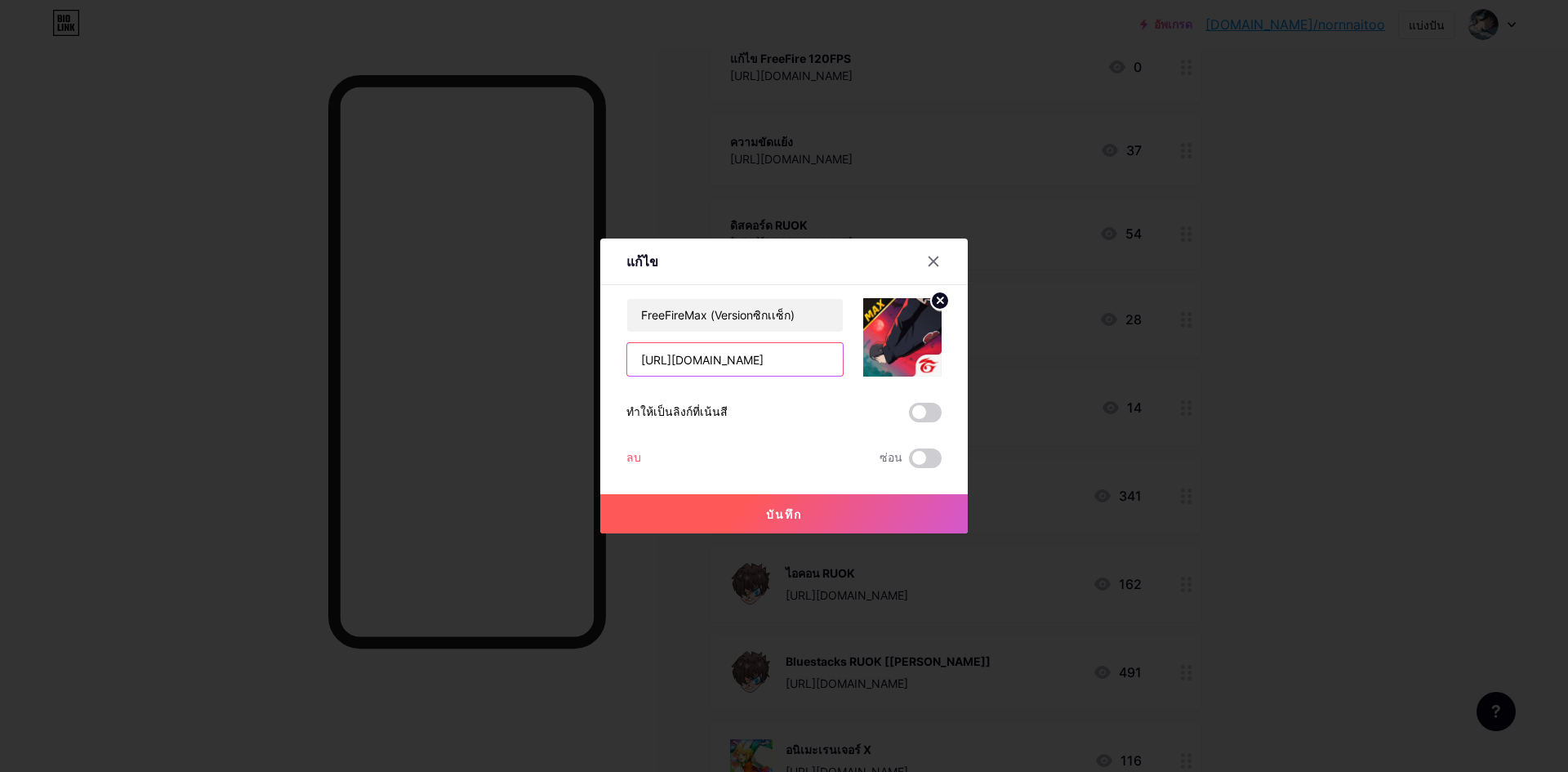
type input "[URL][DOMAIN_NAME]"
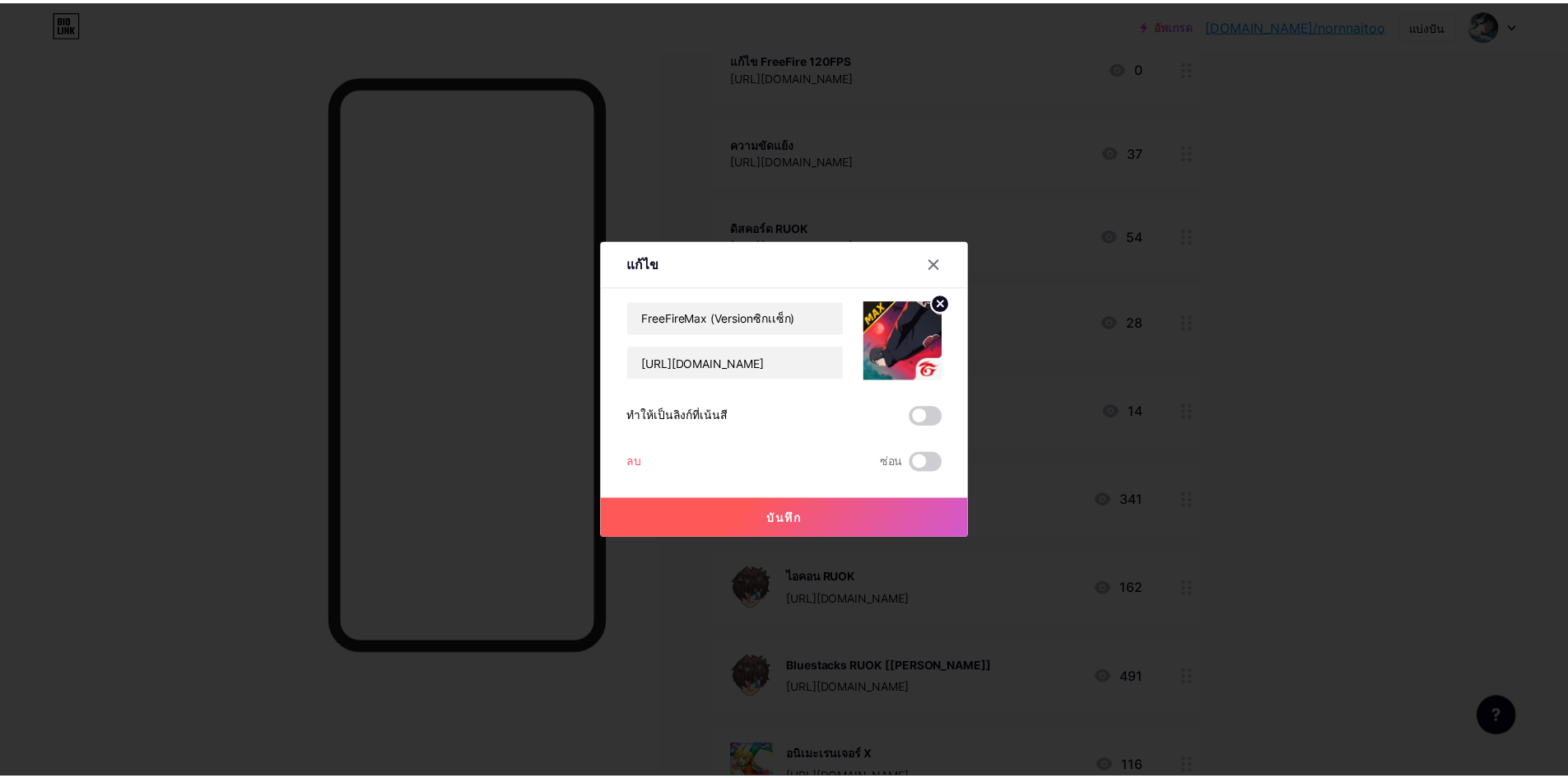
scroll to position [0, 0]
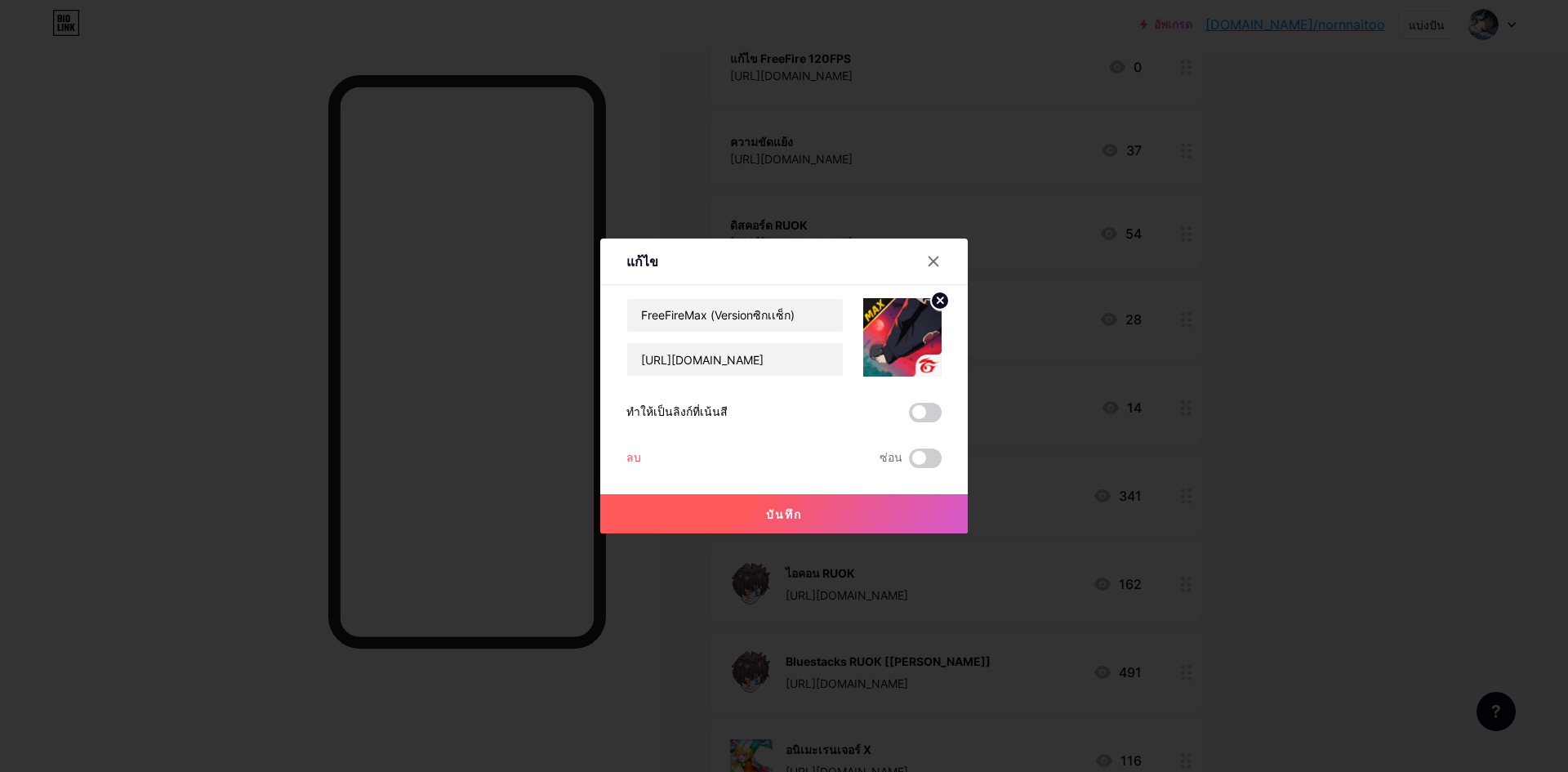
click at [875, 516] on button "บันทึก" at bounding box center [784, 513] width 368 height 39
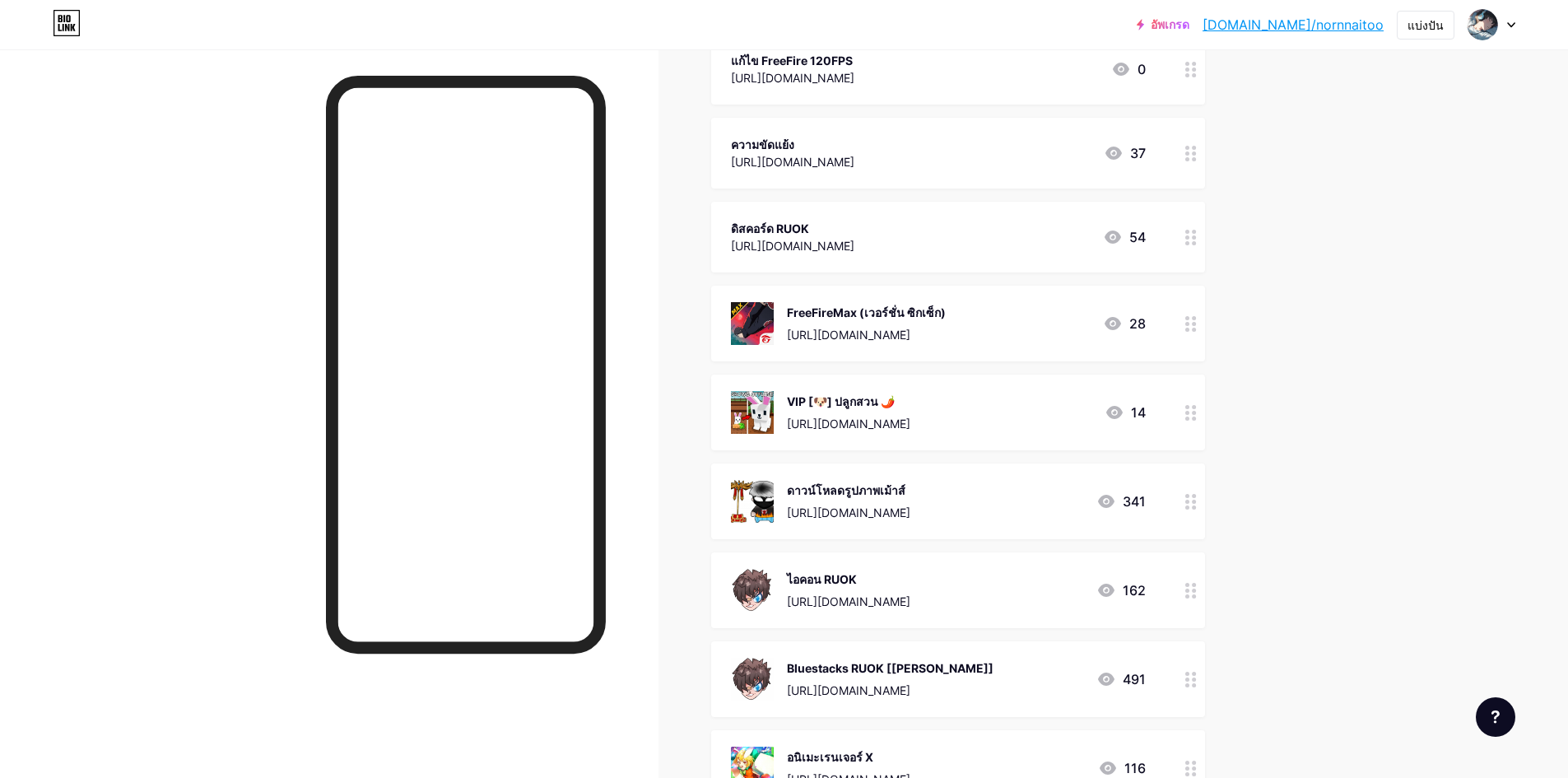
scroll to position [311, 0]
